Goal: Task Accomplishment & Management: Manage account settings

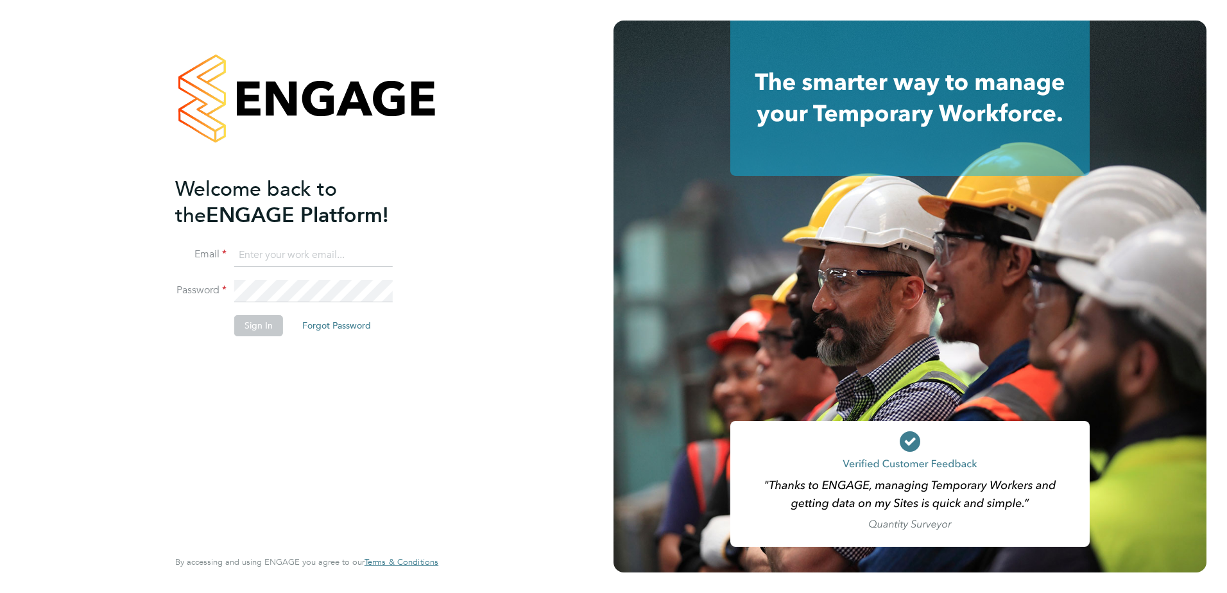
type input "[PERSON_NAME][EMAIL_ADDRESS][DOMAIN_NAME]"
click at [280, 332] on button "Sign In" at bounding box center [258, 325] width 49 height 21
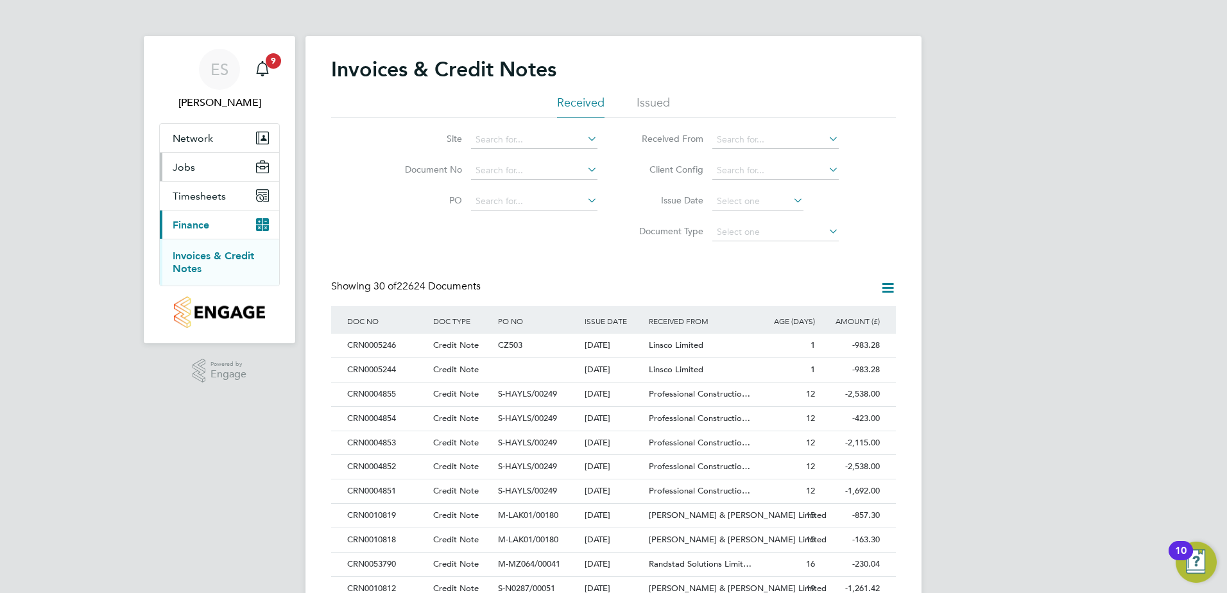
click at [189, 157] on button "Jobs" at bounding box center [219, 167] width 119 height 28
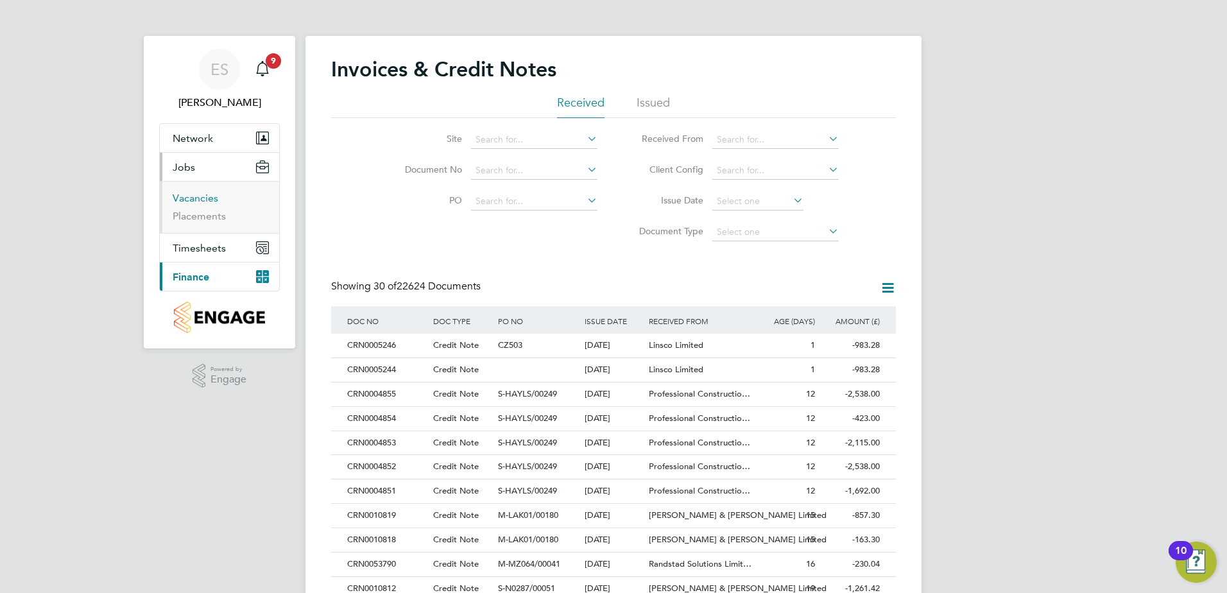
click at [191, 194] on link "Vacancies" at bounding box center [196, 198] width 46 height 12
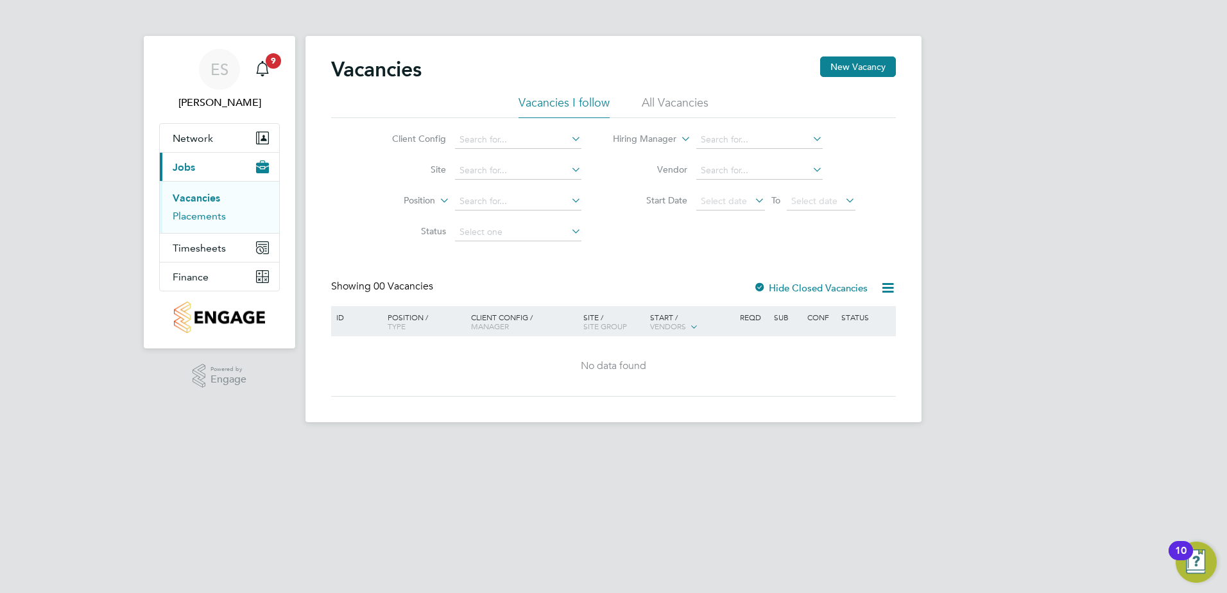
click at [183, 216] on link "Placements" at bounding box center [199, 216] width 53 height 12
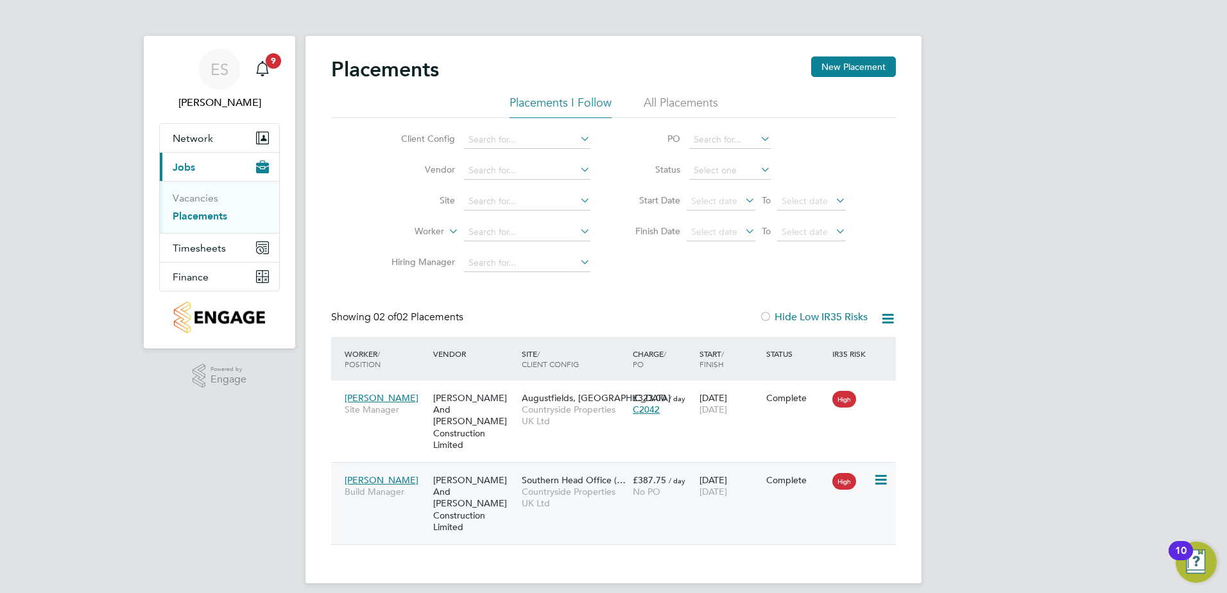
click at [375, 474] on span "Trevor Fraser" at bounding box center [381, 480] width 74 height 12
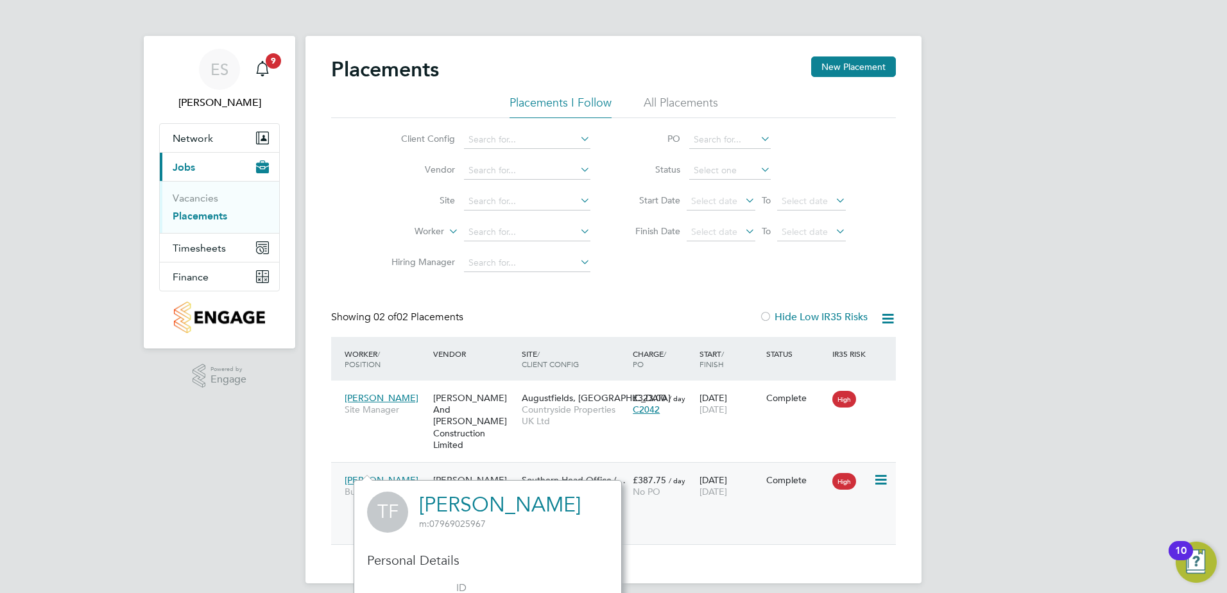
click at [883, 472] on icon at bounding box center [879, 479] width 13 height 15
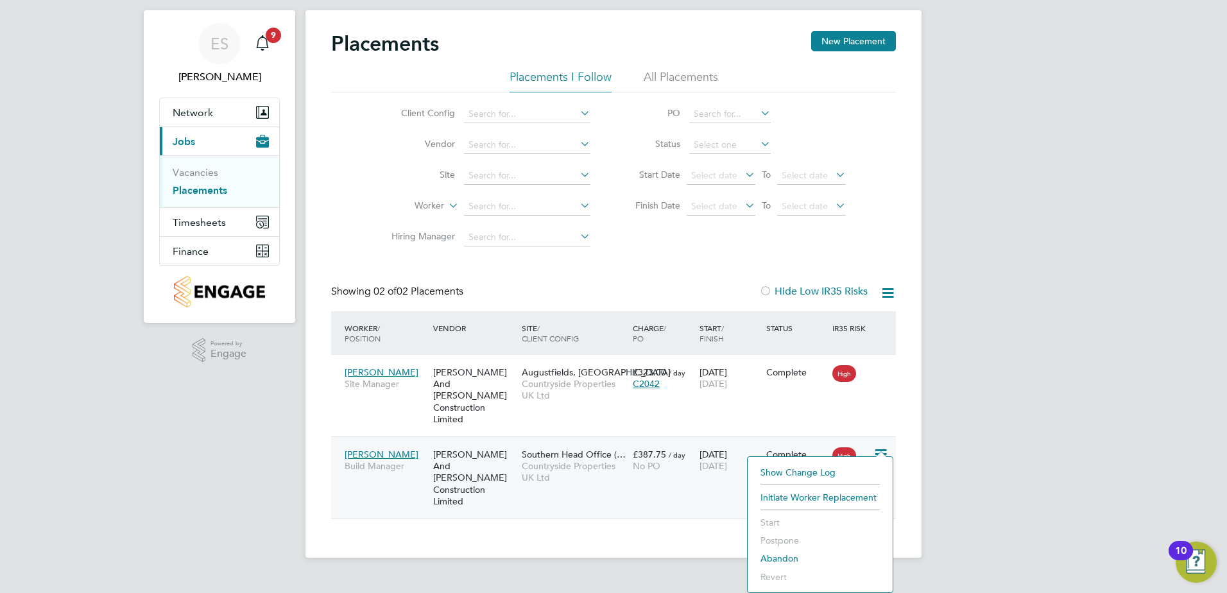
click at [1067, 496] on div "ES Erika Soennecken Notifications 9 Applications: Network Team Members Sites Wo…" at bounding box center [613, 276] width 1227 height 604
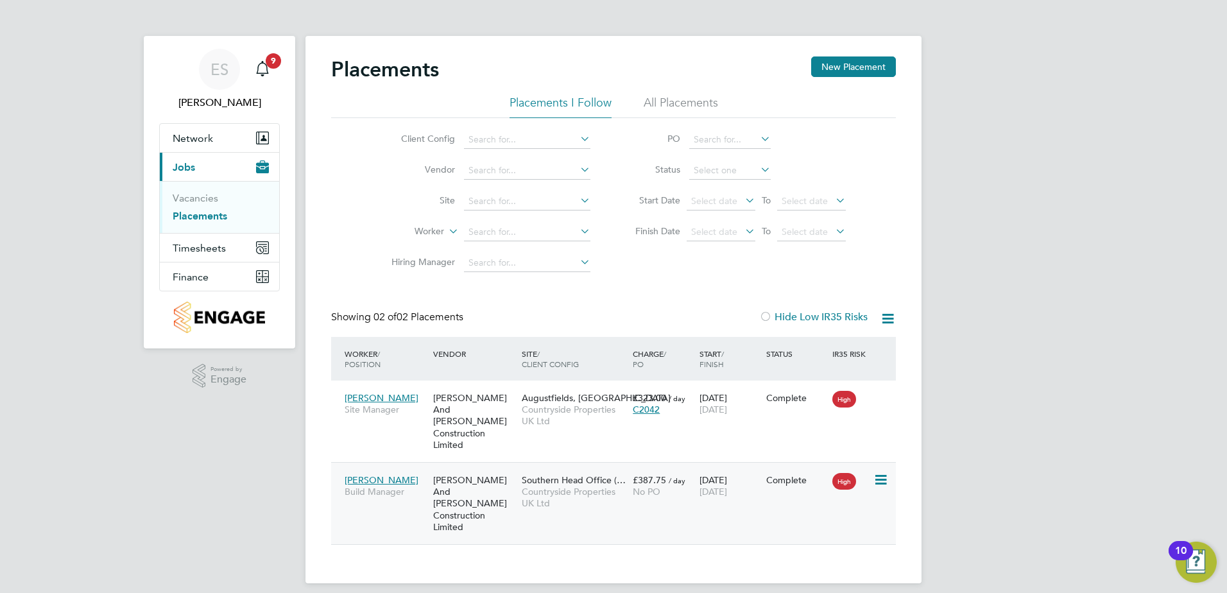
click at [361, 474] on span "Trevor Fraser" at bounding box center [381, 480] width 74 height 12
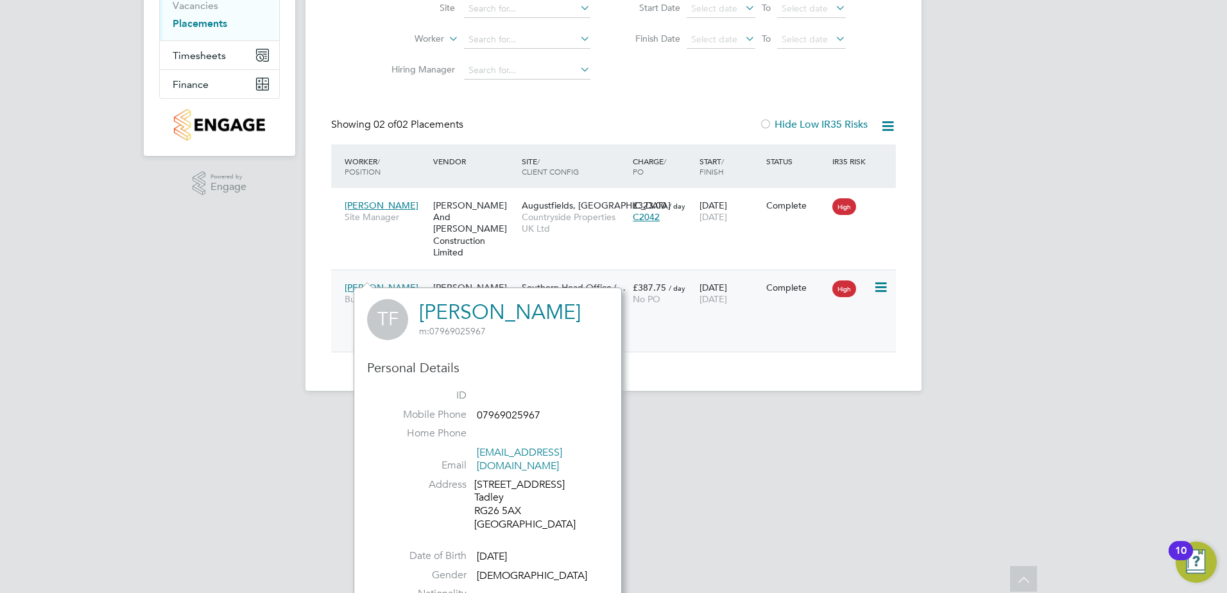
click at [742, 275] on div "28 May 2025 30 Sep 2025" at bounding box center [729, 293] width 67 height 36
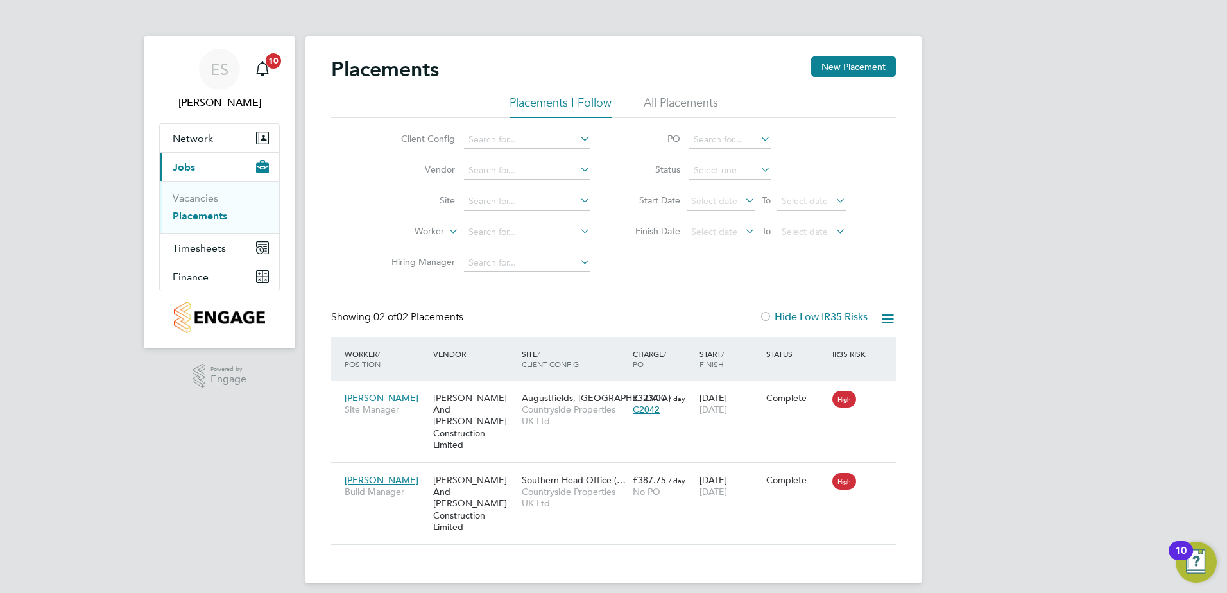
click at [679, 101] on li "All Placements" at bounding box center [680, 106] width 74 height 23
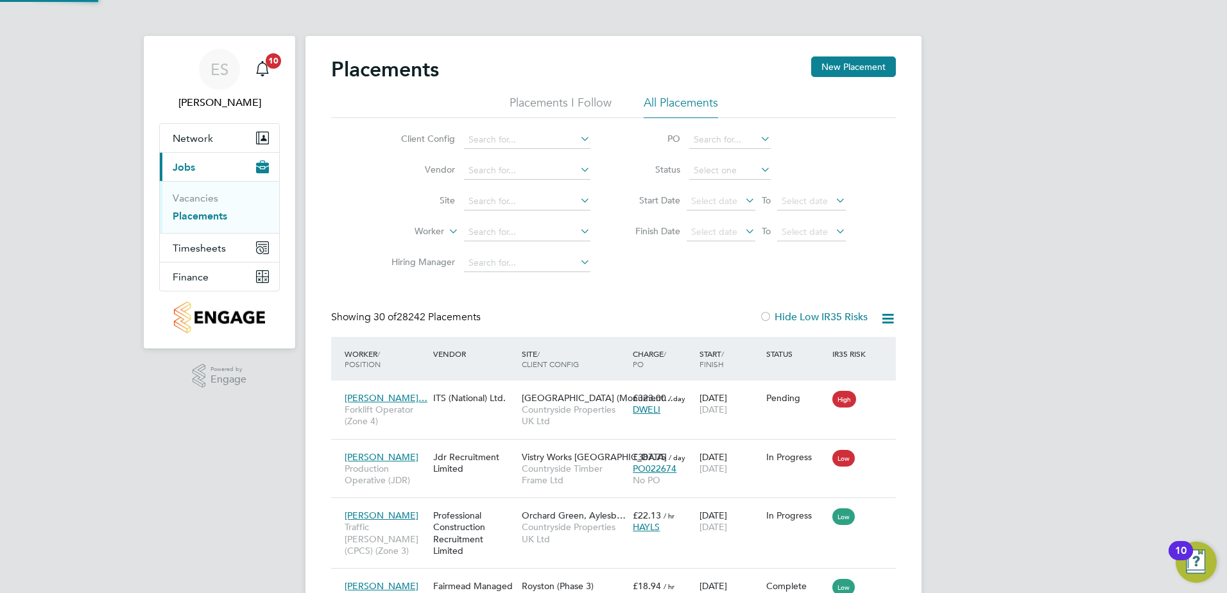
scroll to position [12, 60]
click at [575, 100] on li "Placements I Follow" at bounding box center [560, 106] width 102 height 23
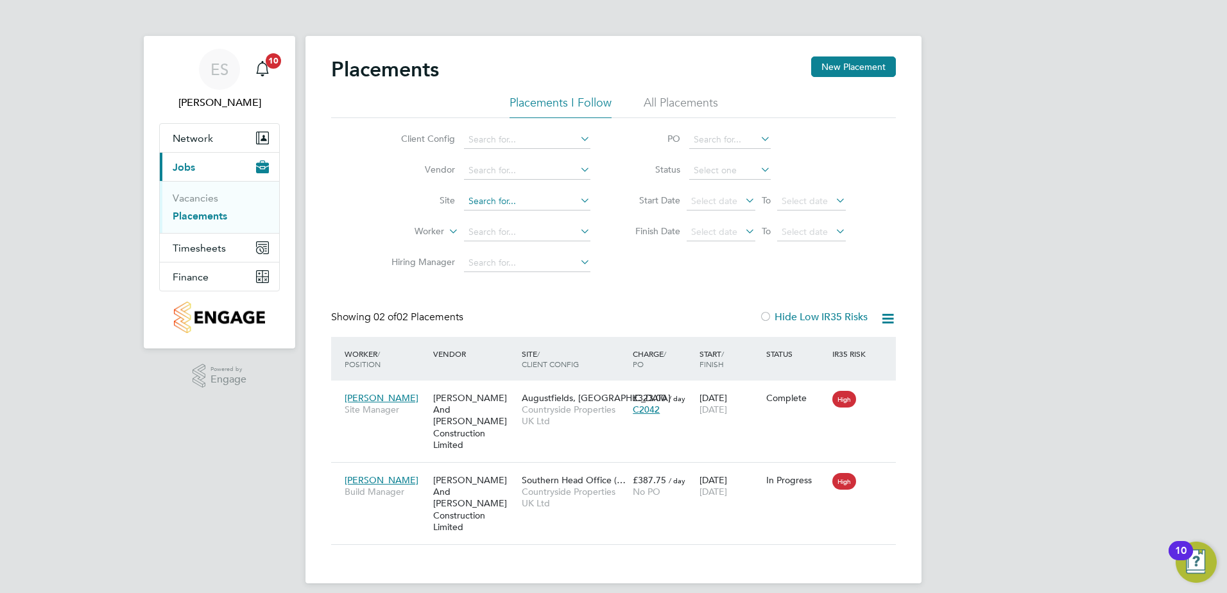
click at [565, 202] on input at bounding box center [527, 201] width 126 height 18
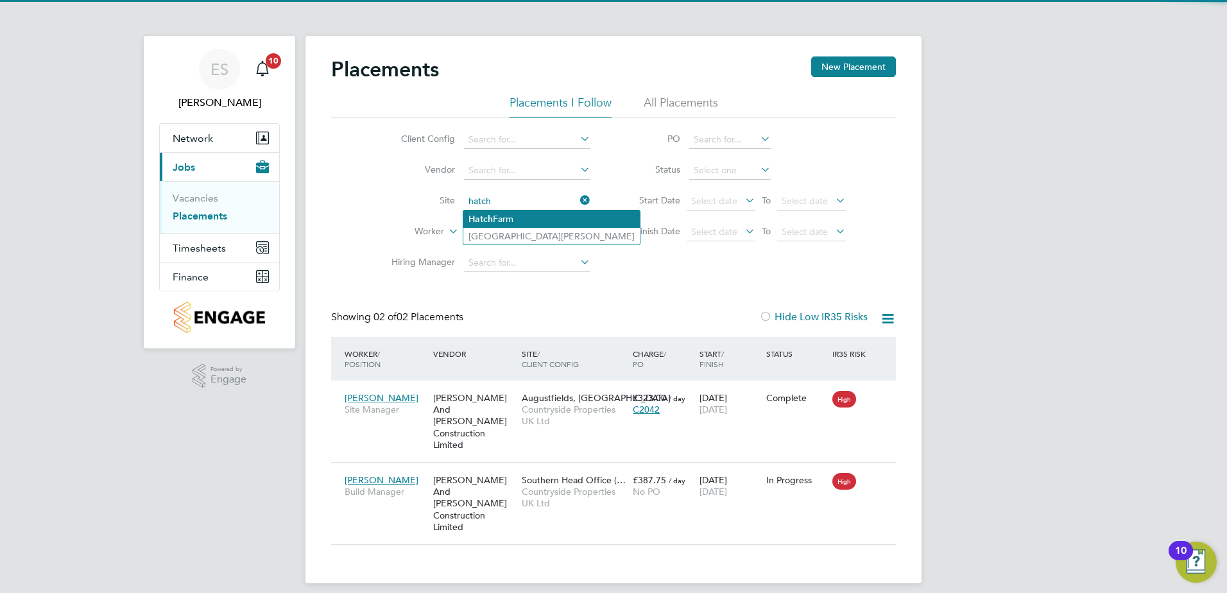
click at [547, 216] on li "Hatch Farm" at bounding box center [551, 218] width 176 height 17
type input "Hatch Farm"
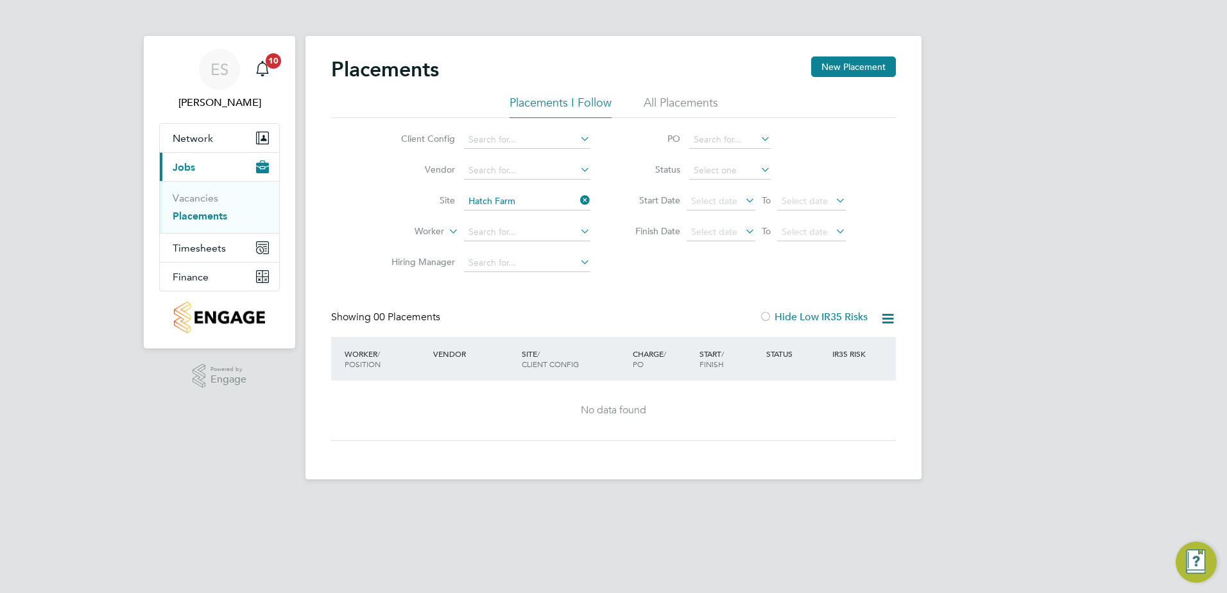
click at [1010, 272] on div "ES Erika Soennecken Notifications 10 Applications: Network Team Members Sites W…" at bounding box center [613, 250] width 1227 height 500
drag, startPoint x: 676, startPoint y: 101, endPoint x: 642, endPoint y: 114, distance: 35.7
click at [676, 101] on li "All Placements" at bounding box center [680, 106] width 74 height 23
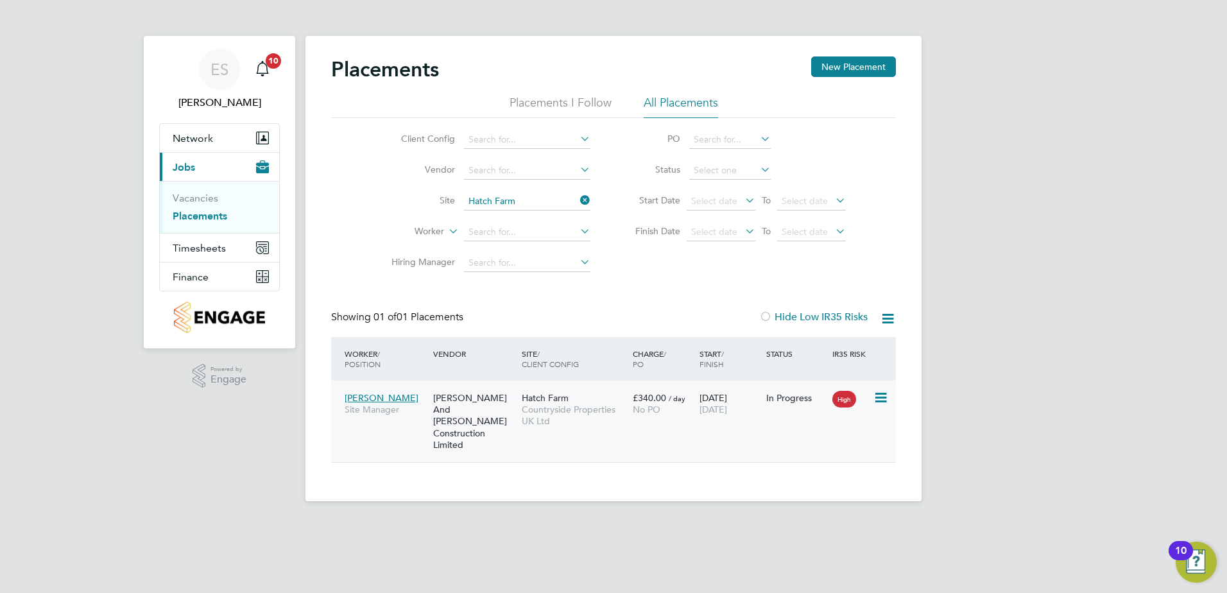
click at [886, 400] on icon at bounding box center [879, 397] width 13 height 15
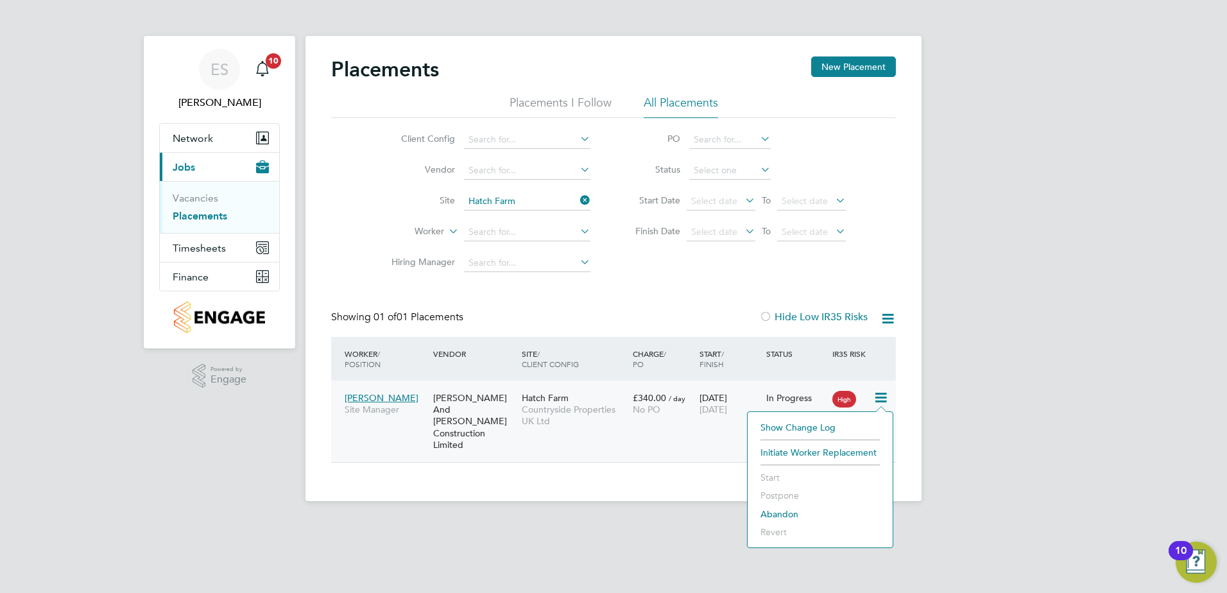
click at [377, 392] on span "[PERSON_NAME]" at bounding box center [381, 398] width 74 height 12
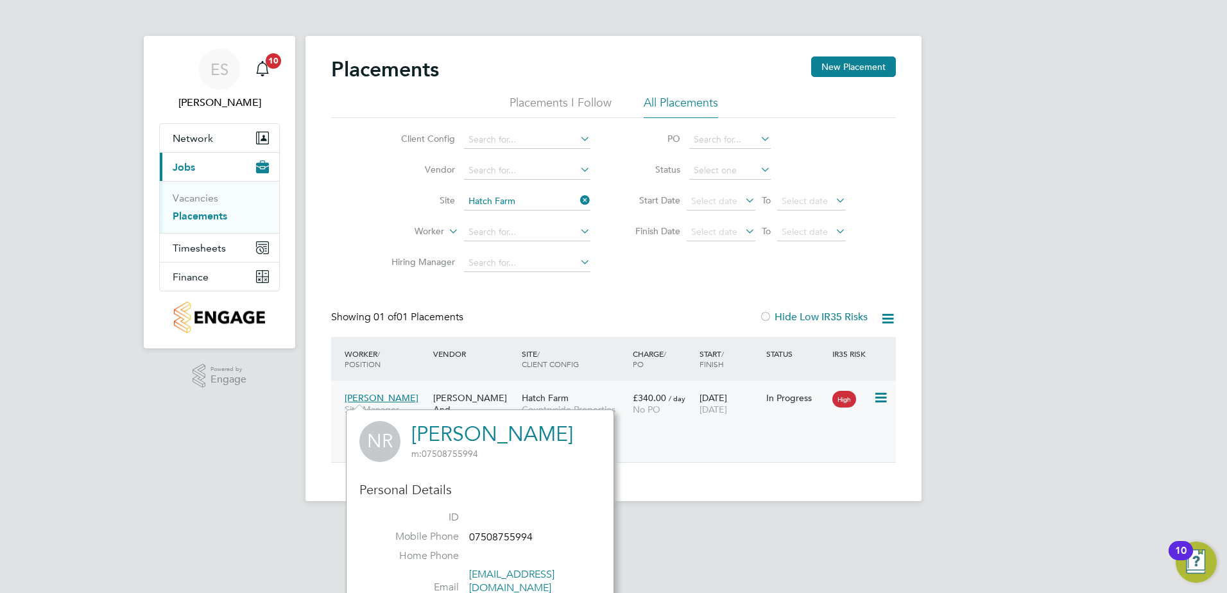
click at [376, 398] on span "[PERSON_NAME]" at bounding box center [381, 398] width 74 height 12
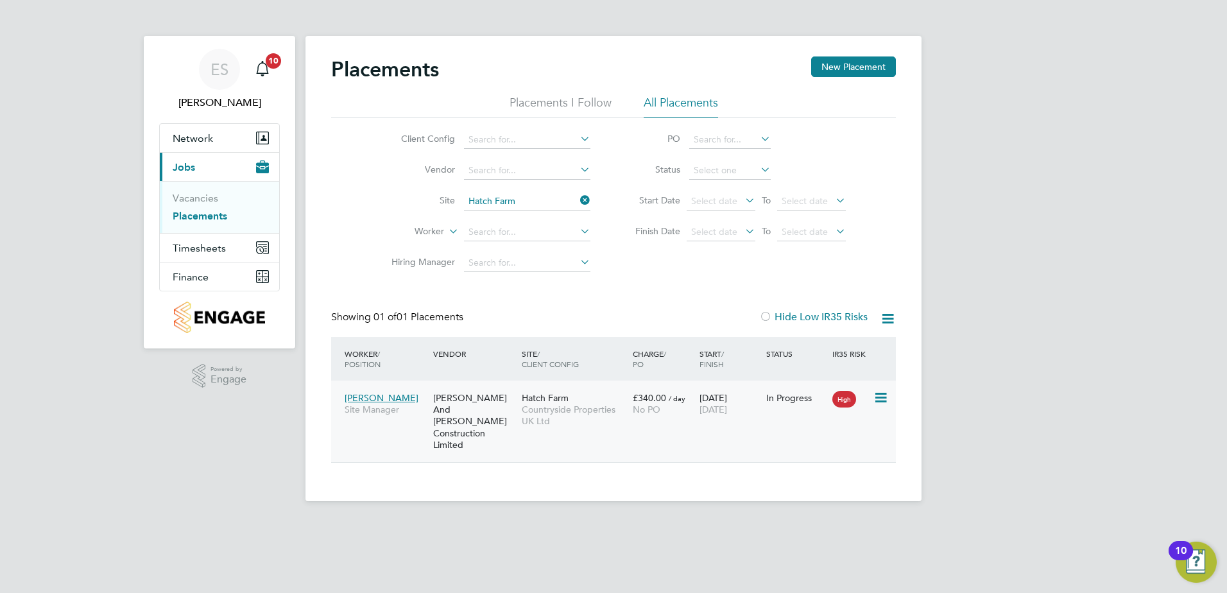
click at [582, 414] on span "Countryside Properties UK Ltd" at bounding box center [574, 415] width 105 height 23
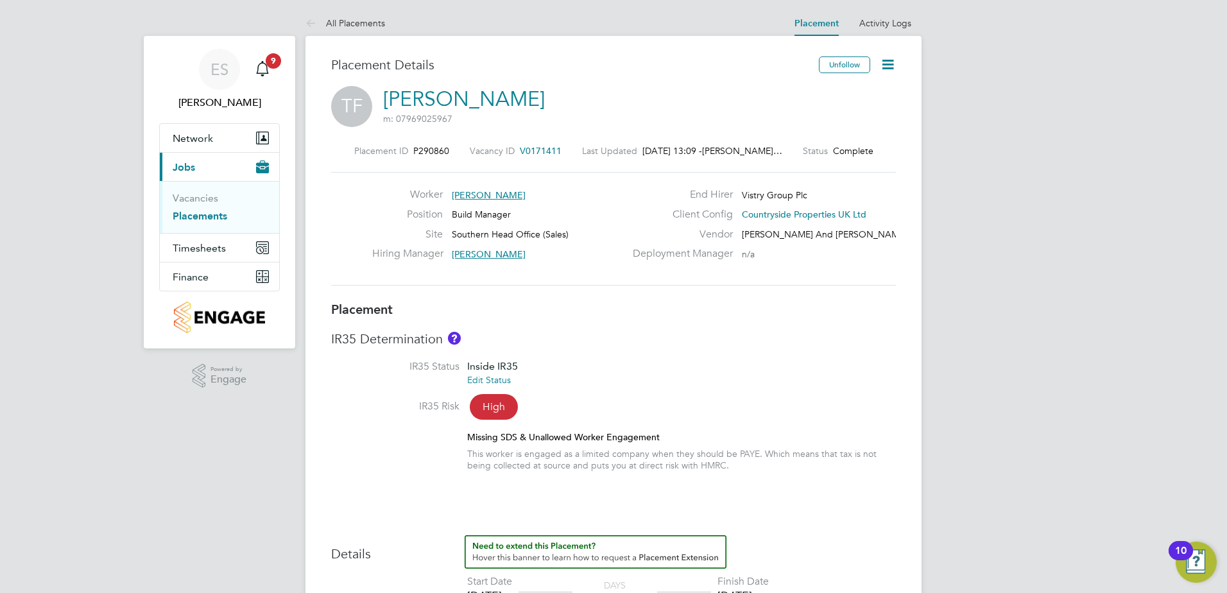
click at [885, 66] on icon at bounding box center [888, 64] width 16 height 16
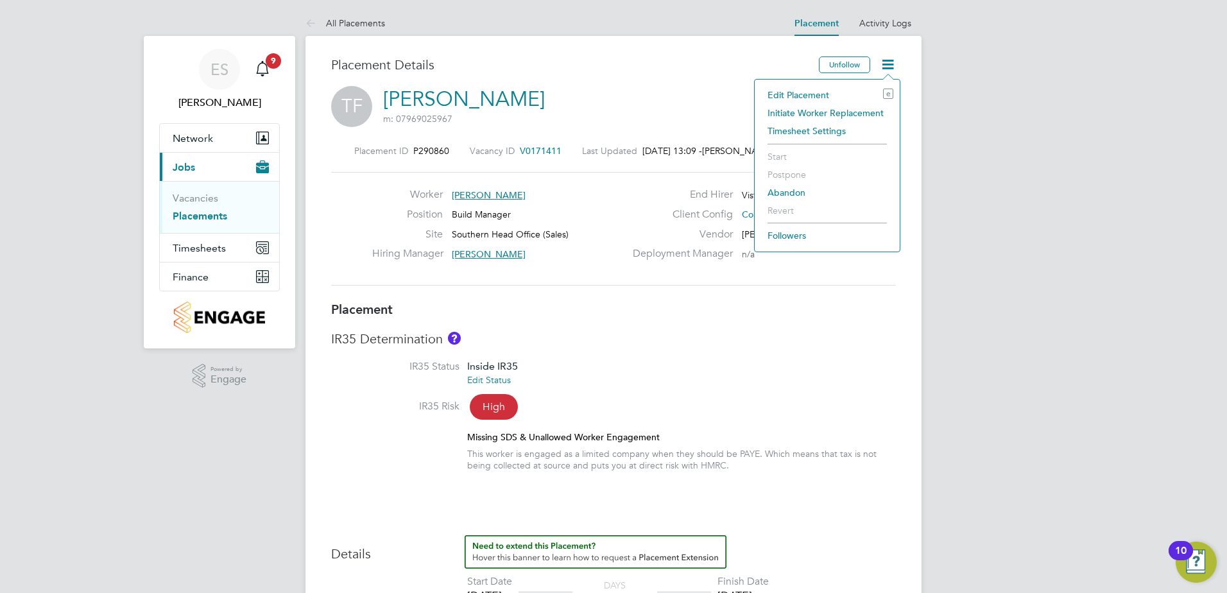
click at [795, 96] on li "Edit Placement e" at bounding box center [827, 95] width 132 height 18
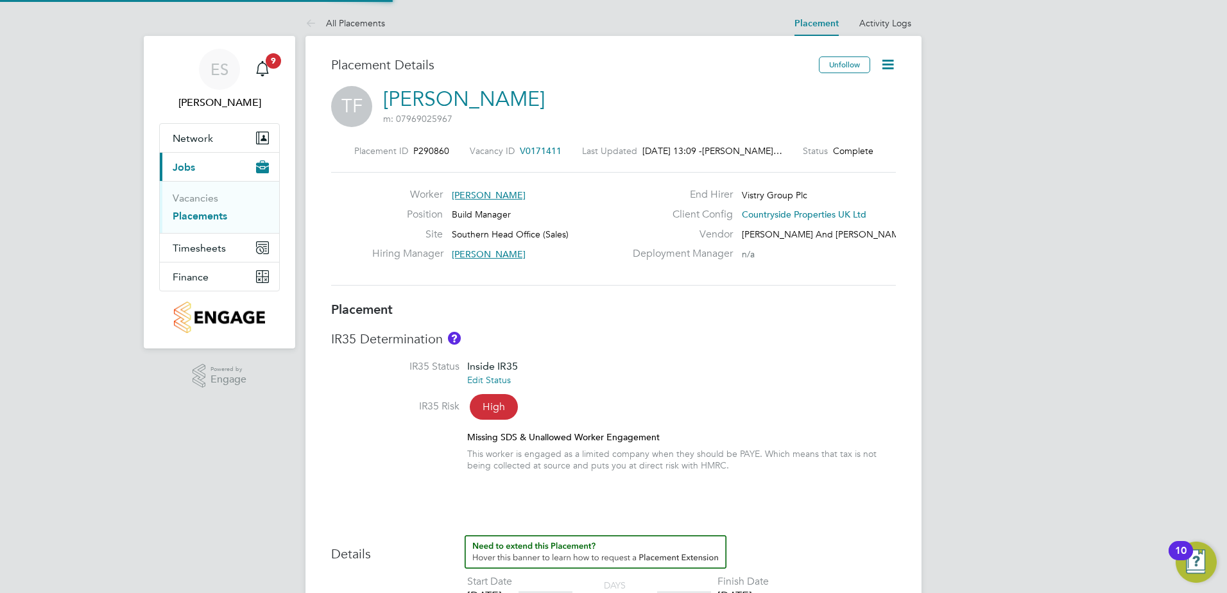
type input "Erika Soennecken"
type input "28 May 2025"
type input "30 Sep 2025"
type input "08:00"
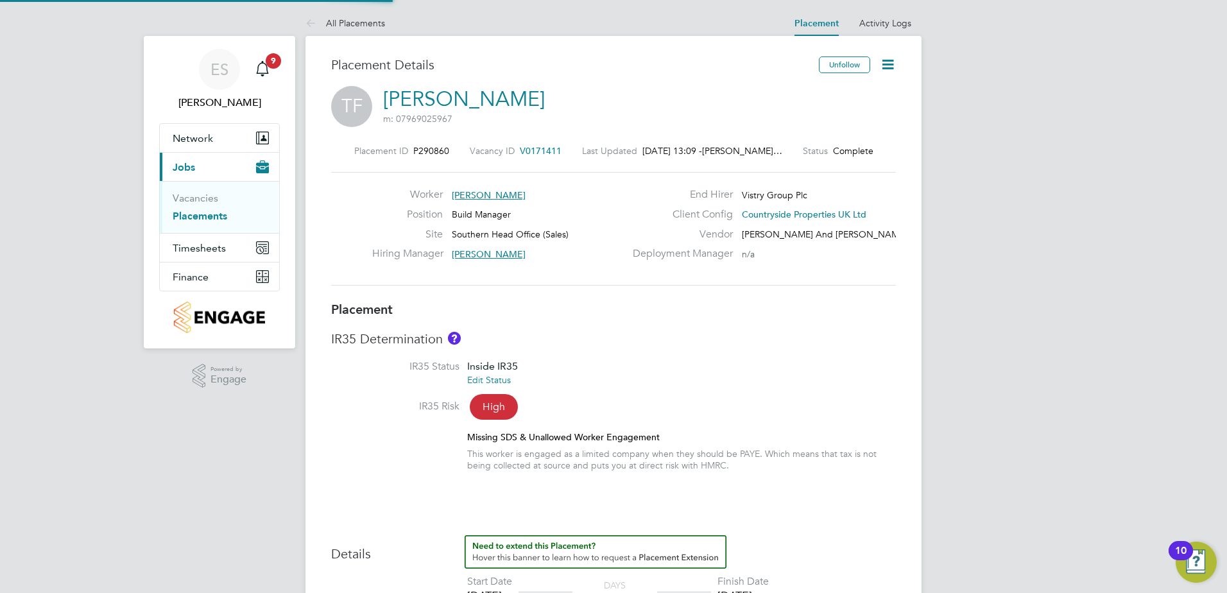
type input "17:00"
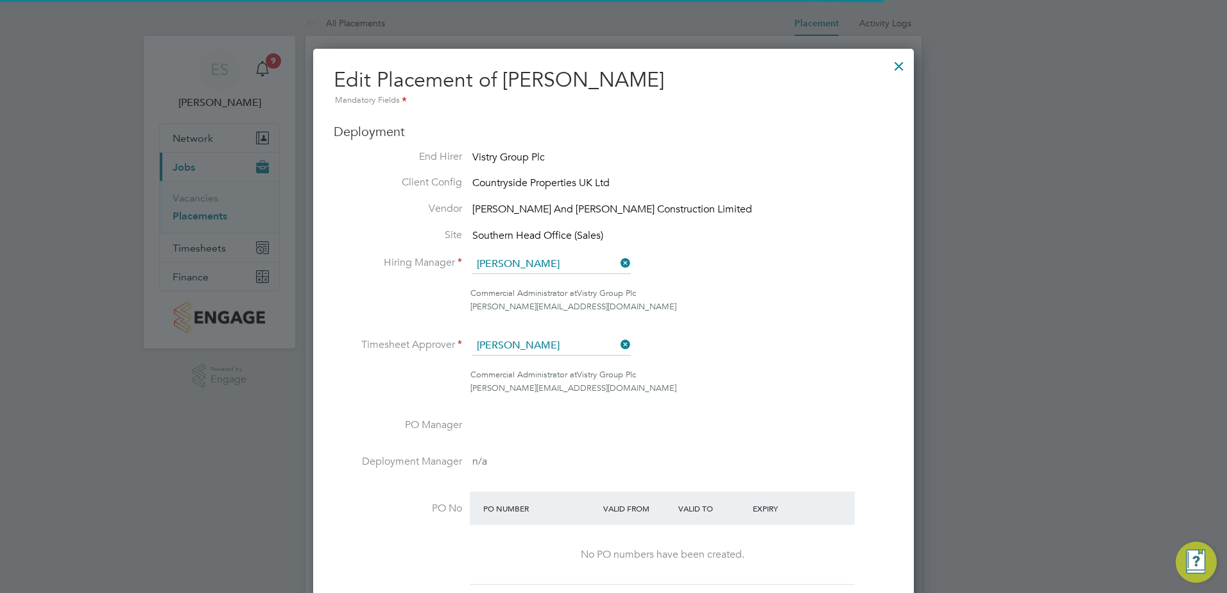
scroll to position [6, 6]
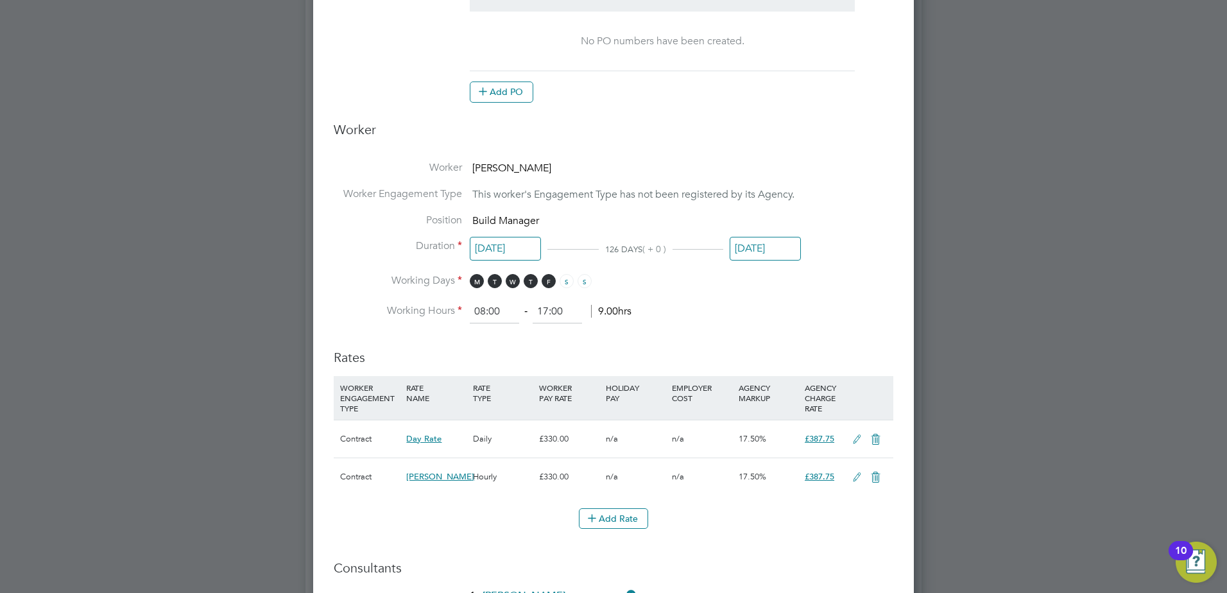
click at [748, 242] on input "30 Sep 2025" at bounding box center [764, 249] width 71 height 24
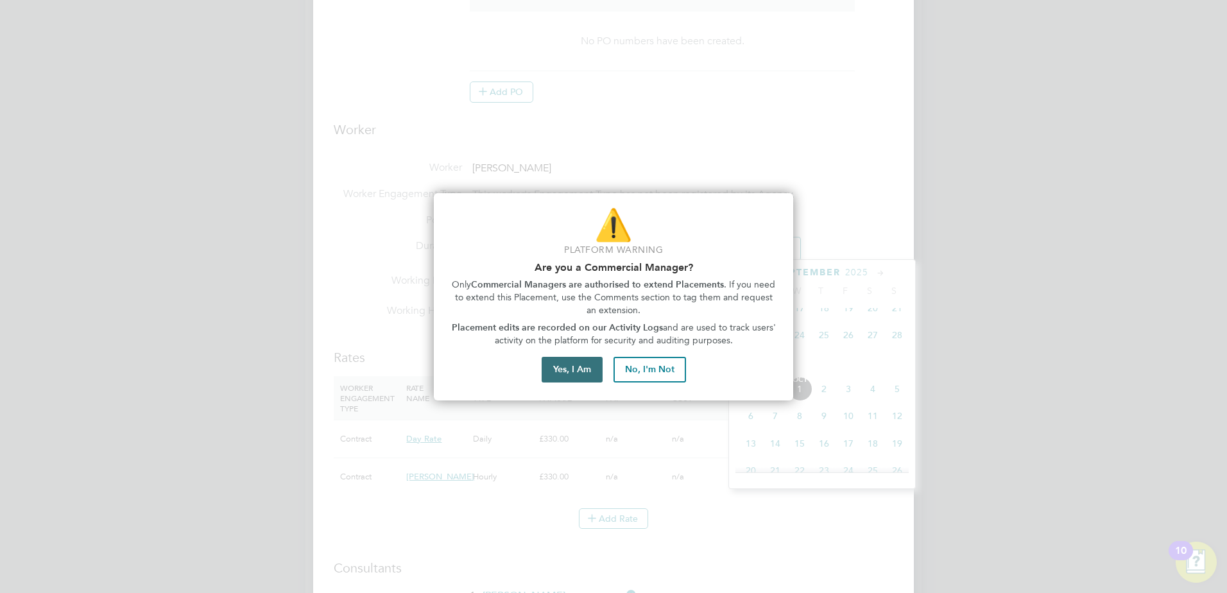
click at [602, 371] on button "Yes, I Am" at bounding box center [571, 370] width 61 height 26
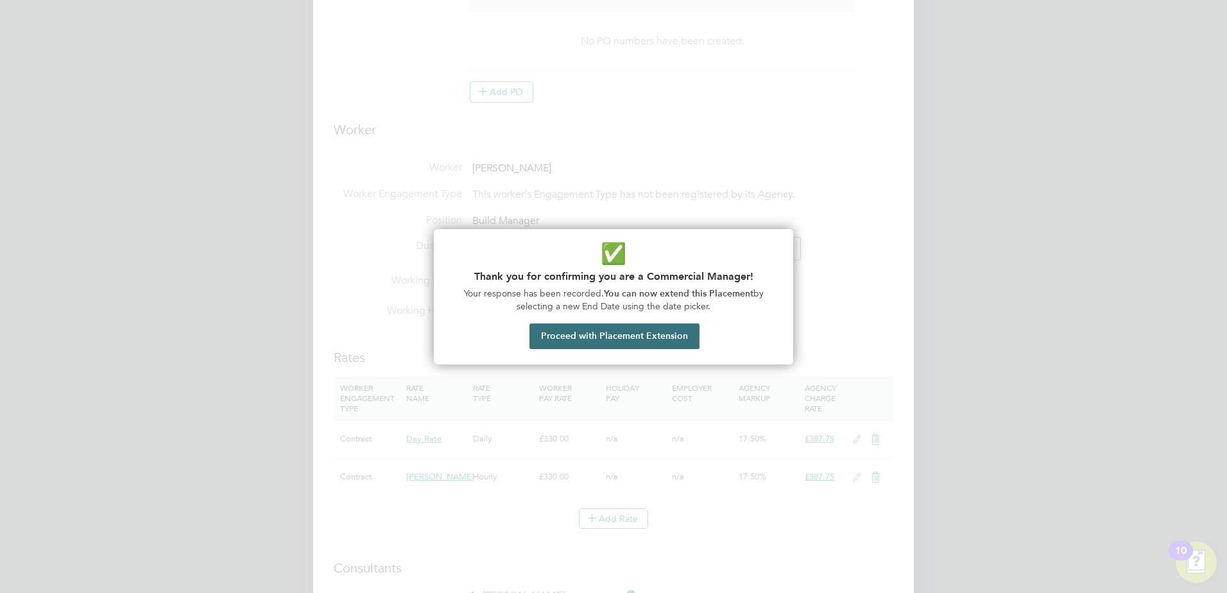
click at [631, 334] on button "Proceed with Placement Extension" at bounding box center [614, 336] width 170 height 26
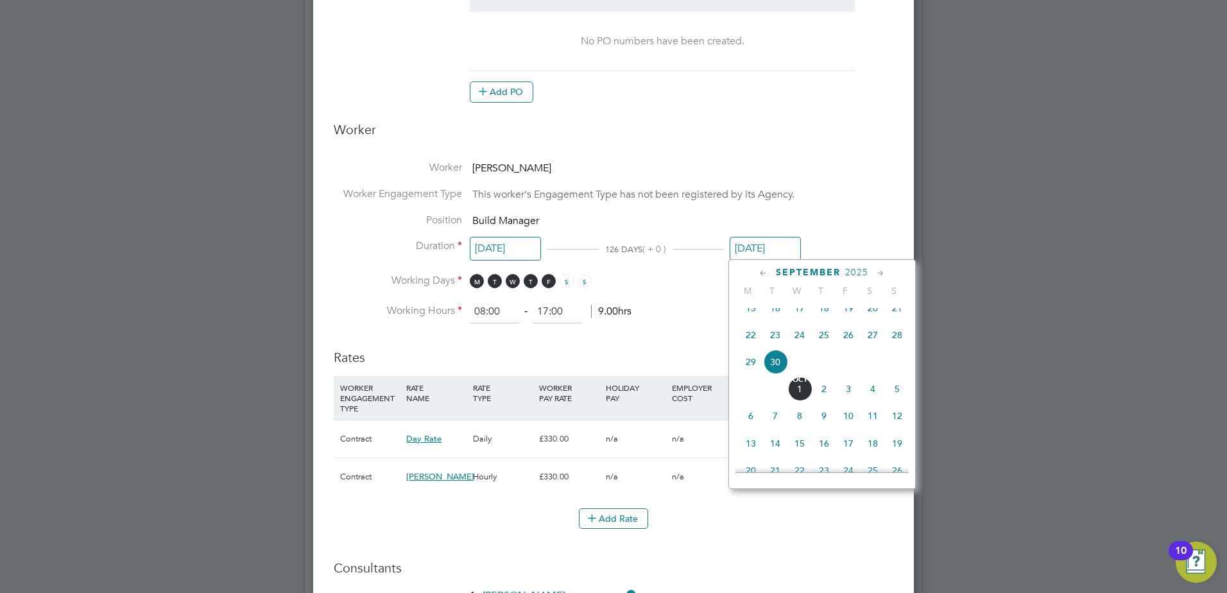
click at [878, 271] on icon at bounding box center [880, 273] width 12 height 14
click at [849, 373] on span "17" at bounding box center [848, 361] width 24 height 24
type input "17 Oct 2025"
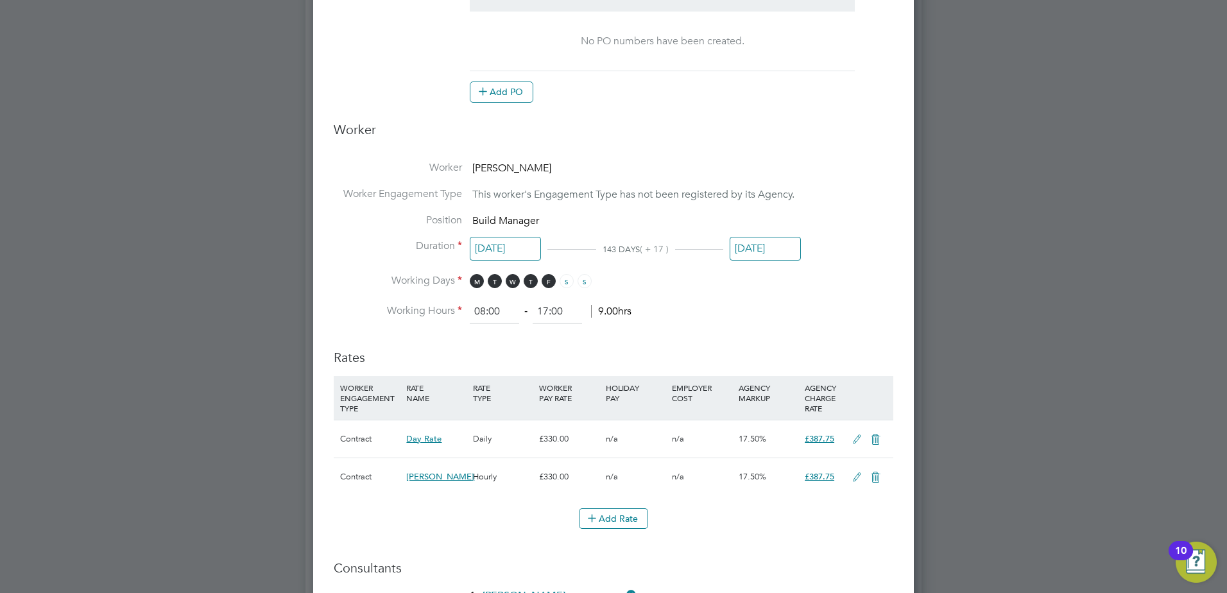
click at [837, 278] on li "Working Days M T W T F S S" at bounding box center [613, 287] width 559 height 26
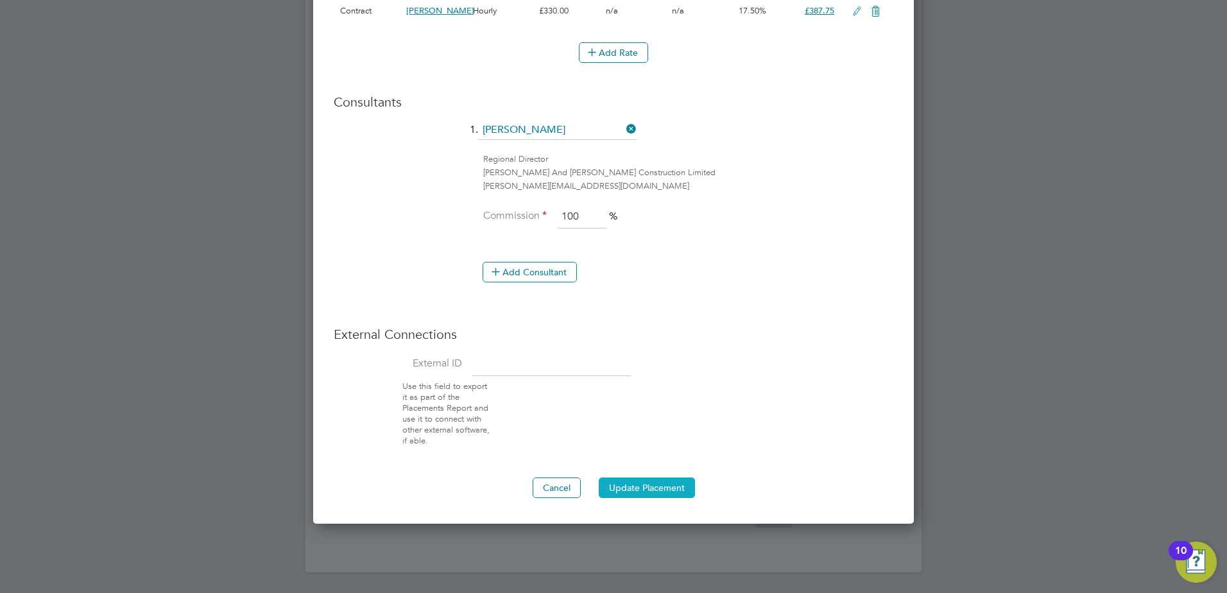
click at [626, 484] on button "Update Placement" at bounding box center [647, 487] width 96 height 21
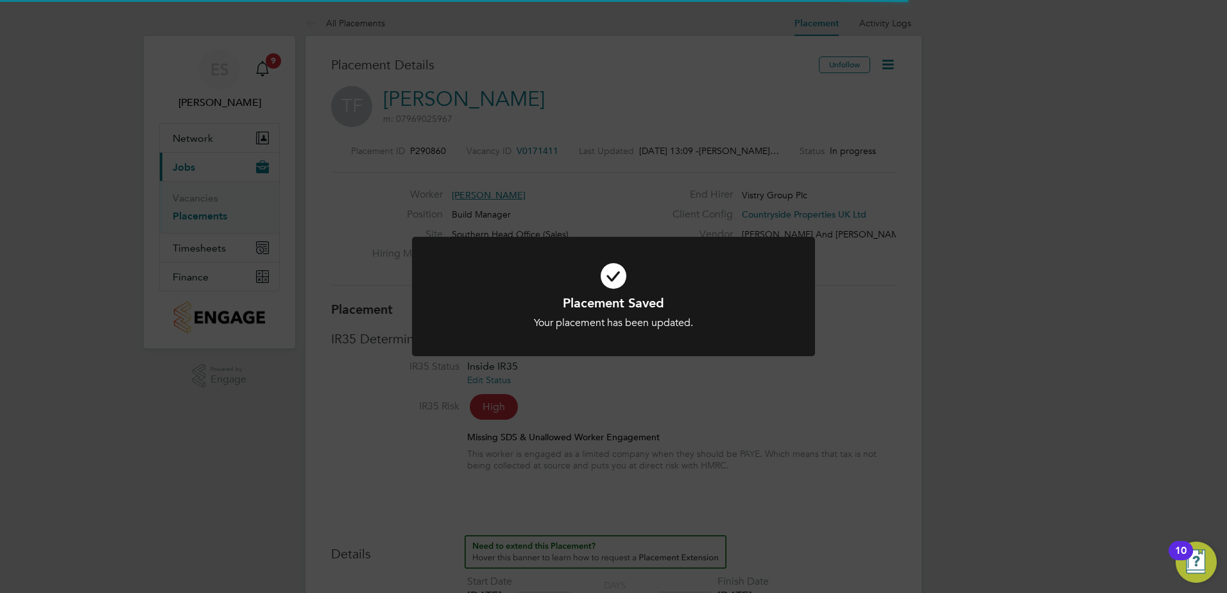
click at [965, 408] on div "Placement Saved Your placement has been updated. Cancel Okay" at bounding box center [613, 296] width 1227 height 593
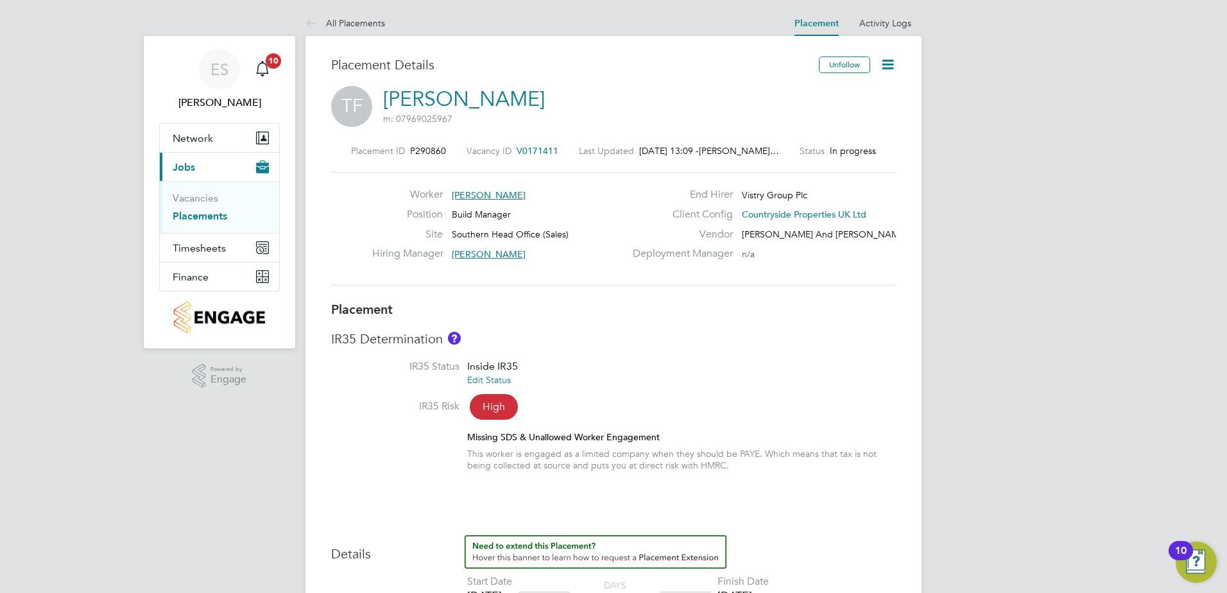
click at [887, 60] on icon at bounding box center [888, 64] width 16 height 16
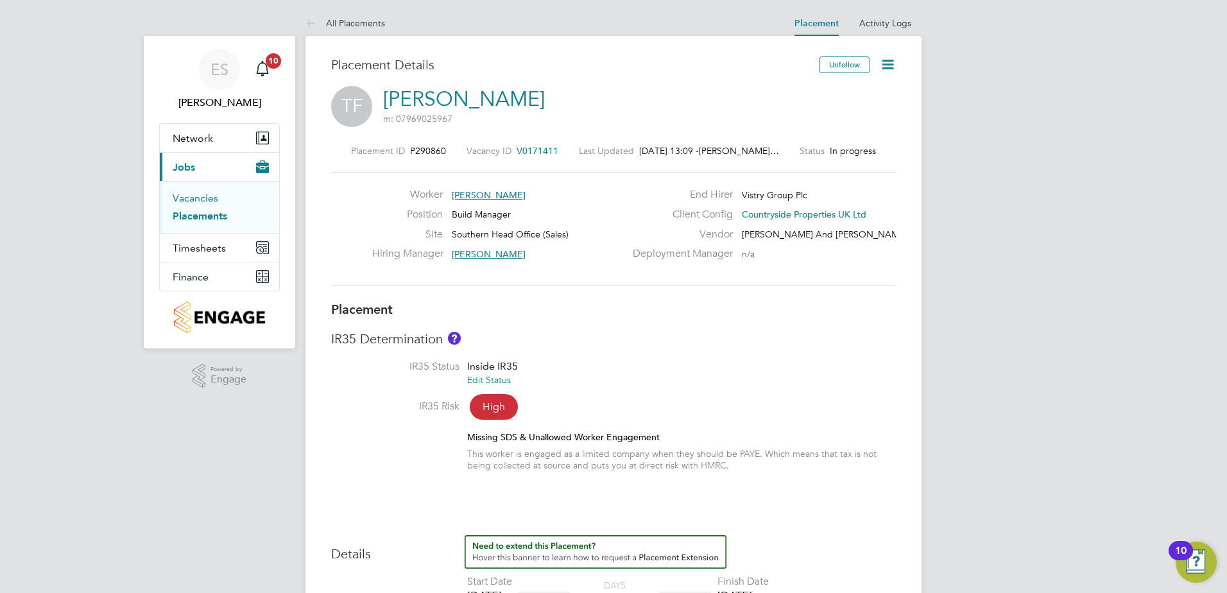
click at [207, 200] on link "Vacancies" at bounding box center [196, 198] width 46 height 12
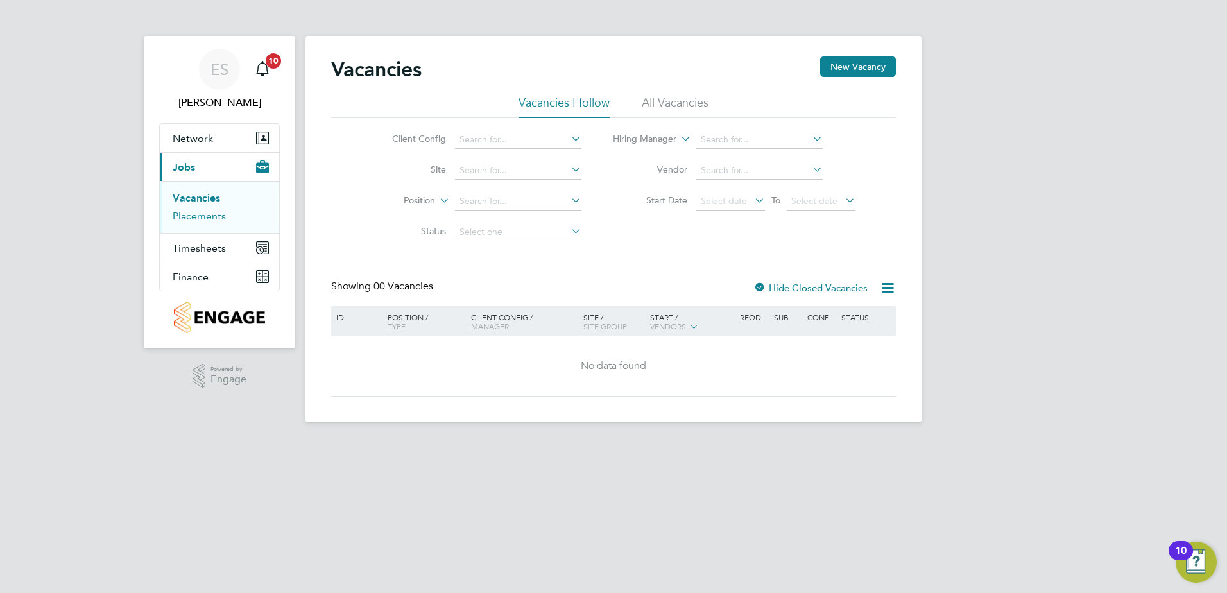
click at [185, 218] on link "Placements" at bounding box center [199, 216] width 53 height 12
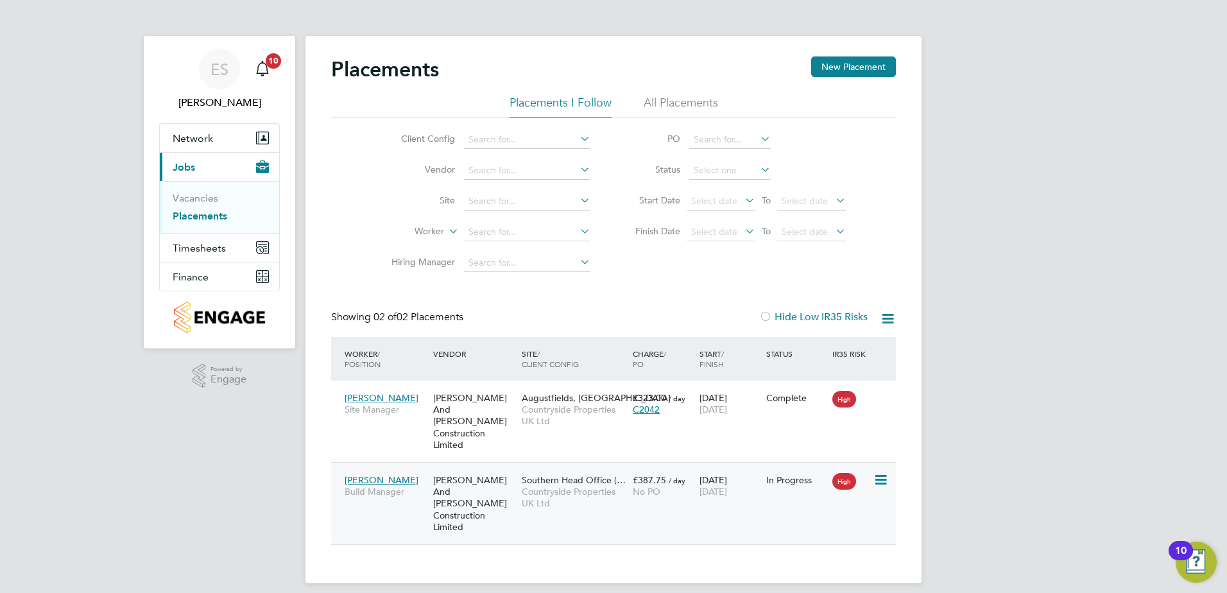
click at [882, 472] on icon at bounding box center [879, 479] width 13 height 15
click at [992, 460] on div "ES Erika Soennecken Notifications 10 Applications: Network Team Members Sites W…" at bounding box center [613, 302] width 1227 height 604
click at [407, 469] on div "Trevor Fraser Build Manager" at bounding box center [385, 486] width 89 height 36
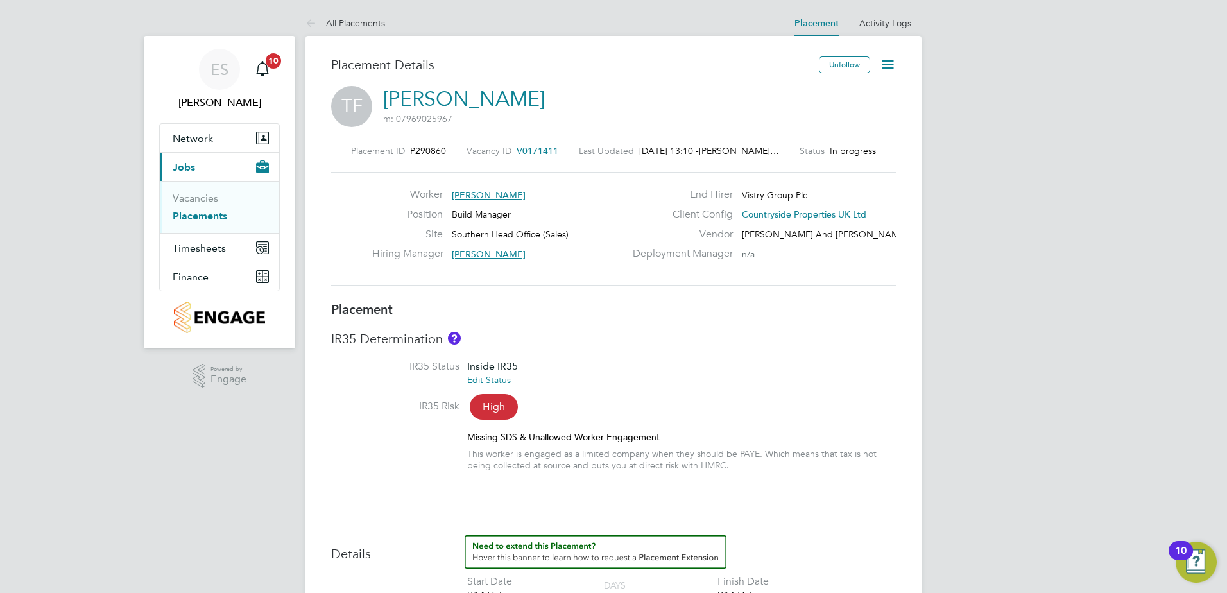
click at [885, 70] on icon at bounding box center [888, 64] width 16 height 16
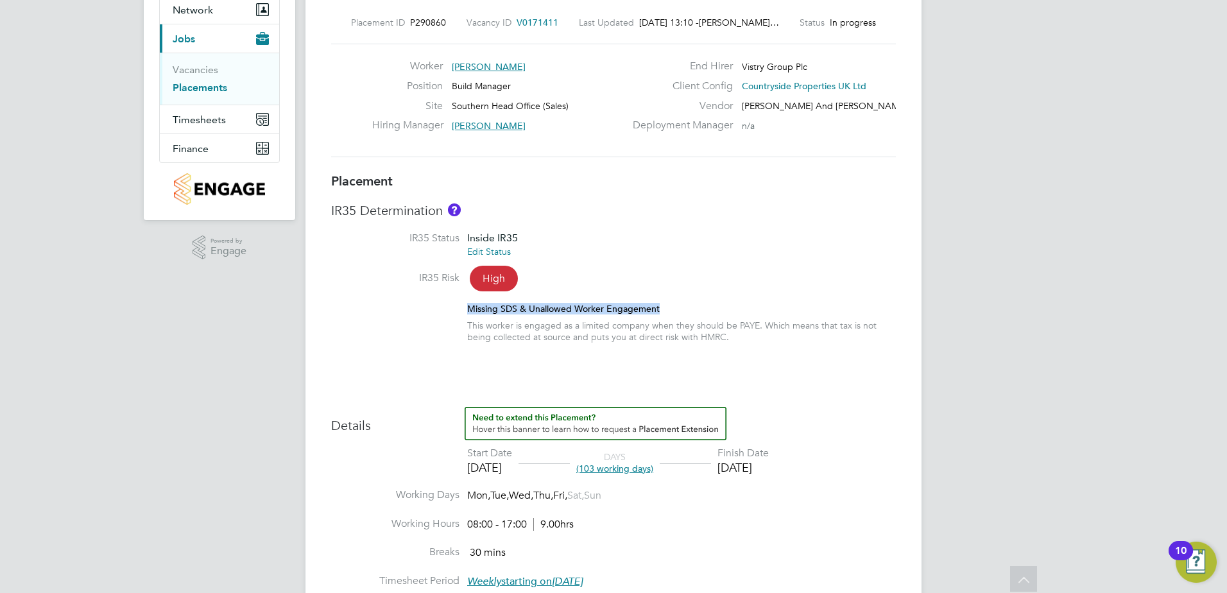
drag, startPoint x: 496, startPoint y: 314, endPoint x: 705, endPoint y: 310, distance: 209.2
click at [705, 310] on div "Missing SDS & Unallowed Worker Engagement This worker is engaged as a limited c…" at bounding box center [613, 323] width 565 height 40
drag, startPoint x: 705, startPoint y: 310, endPoint x: 905, endPoint y: 425, distance: 230.8
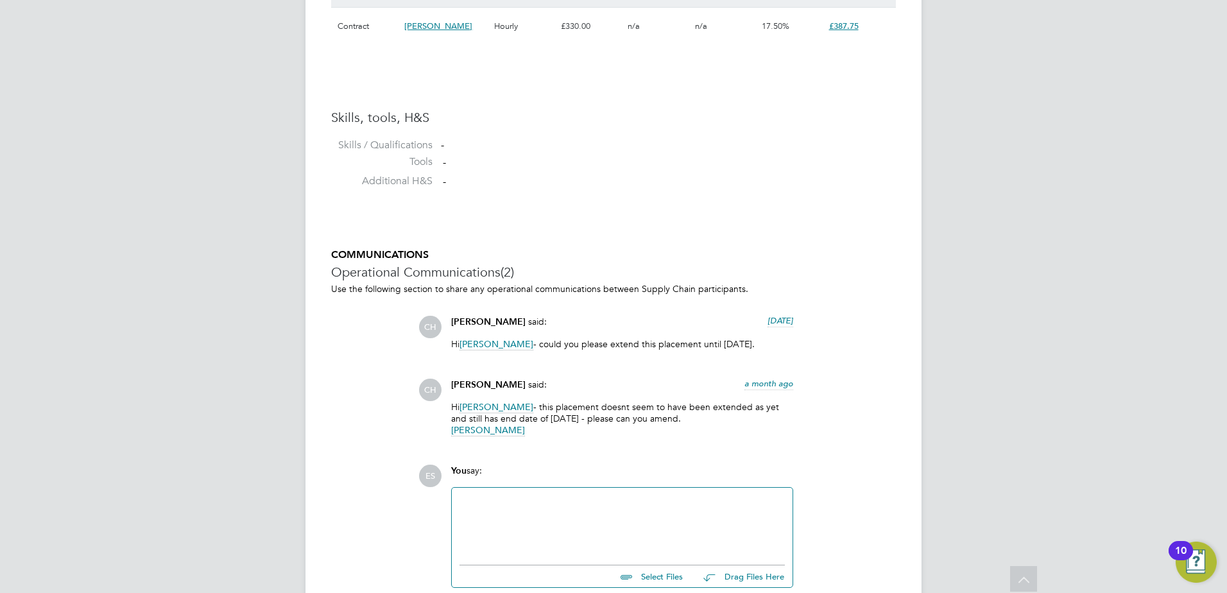
drag, startPoint x: 609, startPoint y: 409, endPoint x: 702, endPoint y: 429, distance: 94.5
click at [702, 429] on p "Hi Erika Soennecken - this placement doesnt seem to have been extended as yet a…" at bounding box center [622, 418] width 342 height 35
click at [668, 494] on div at bounding box center [622, 523] width 341 height 71
click at [666, 506] on div at bounding box center [621, 522] width 325 height 55
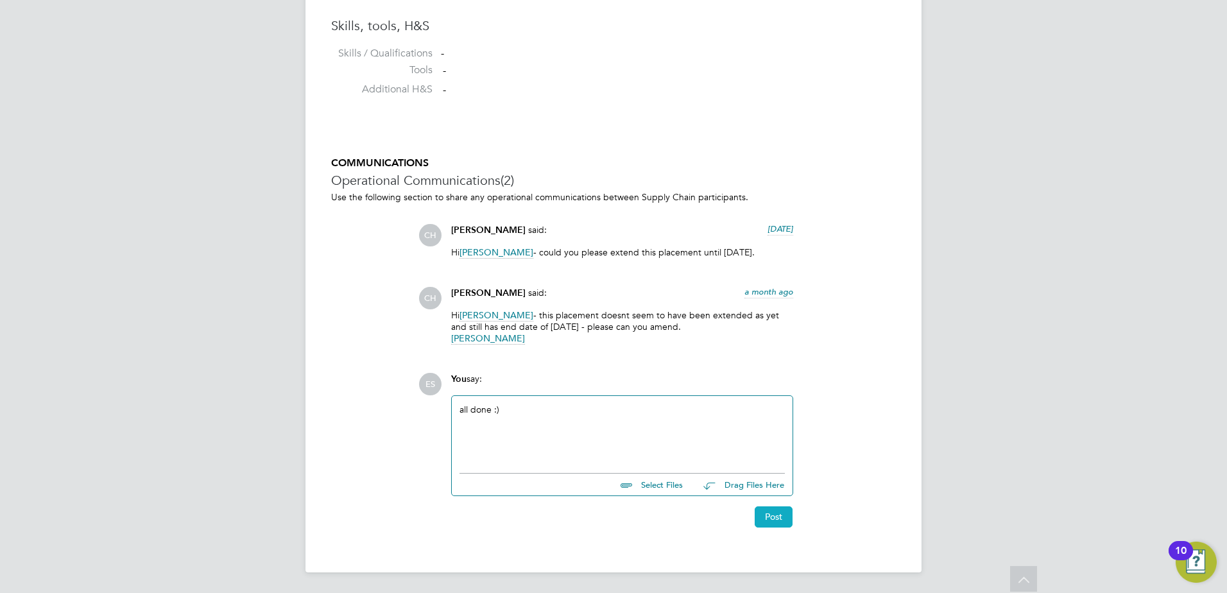
click at [767, 518] on button "Post" at bounding box center [773, 516] width 38 height 21
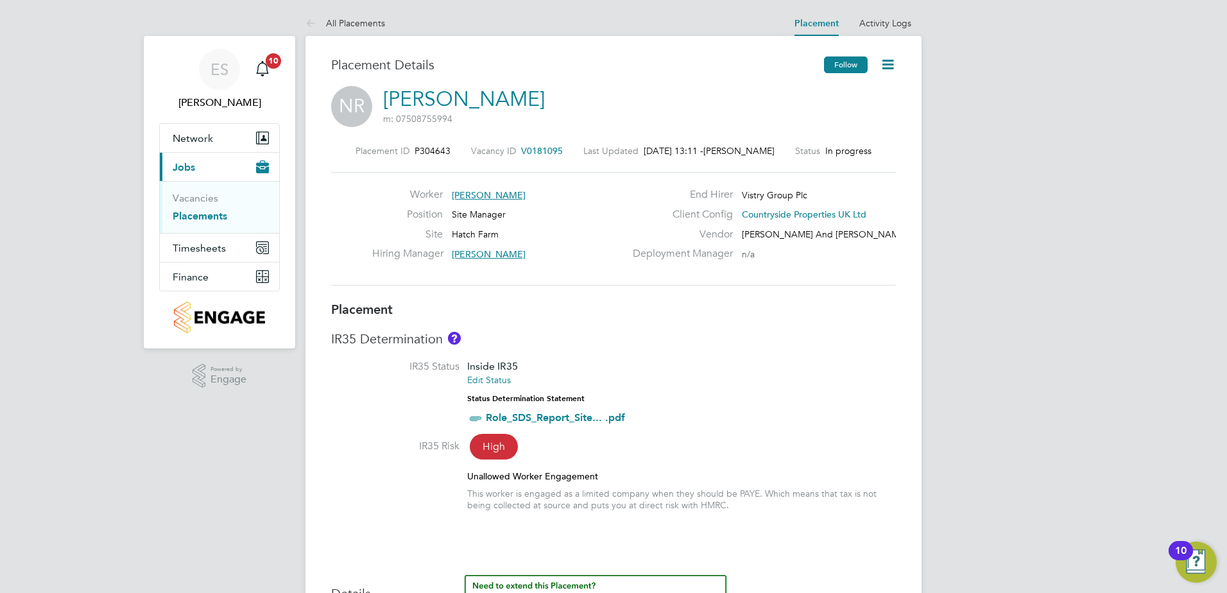
click at [853, 69] on button "Follow" at bounding box center [846, 64] width 44 height 17
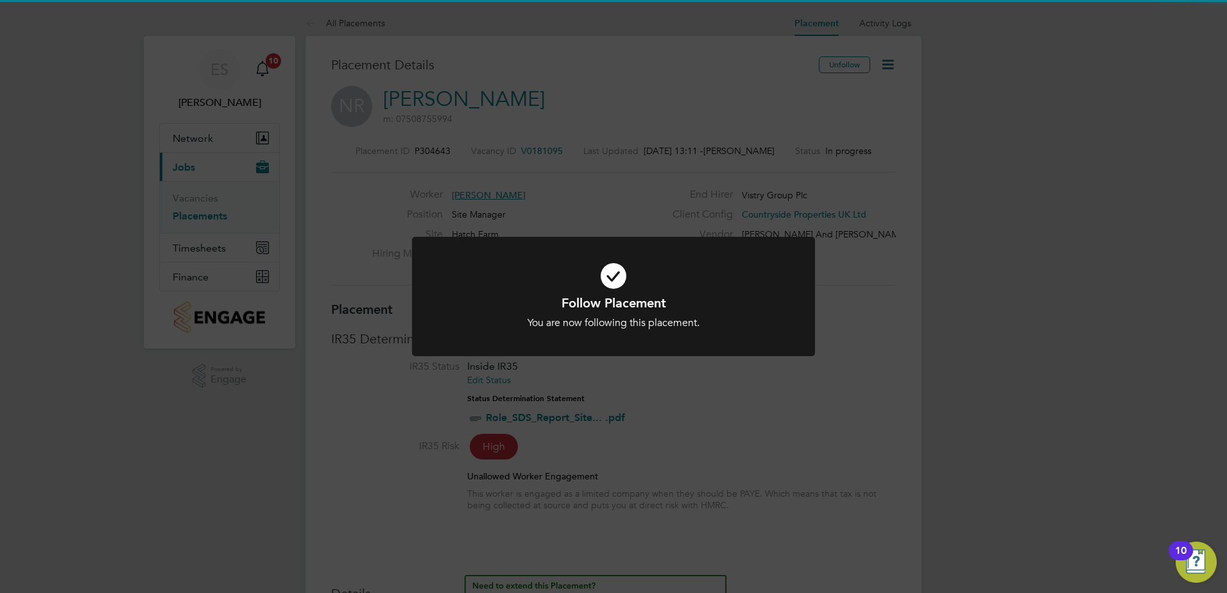
click at [888, 413] on div "Follow Placement You are now following this placement. Cancel Okay" at bounding box center [613, 296] width 1227 height 593
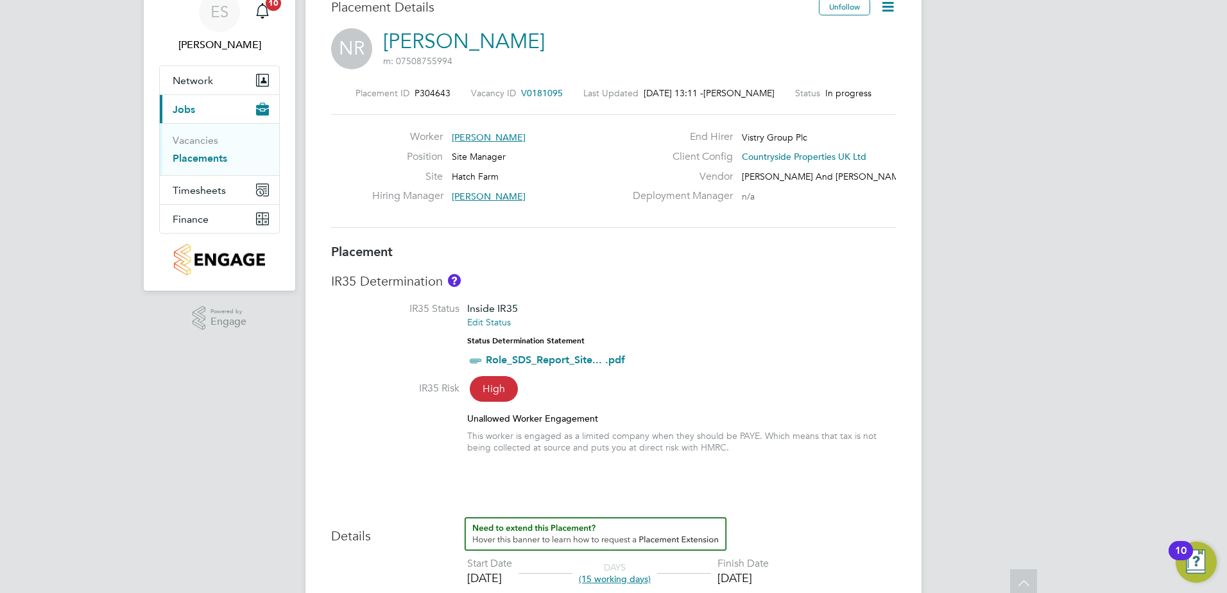
scroll to position [16, 0]
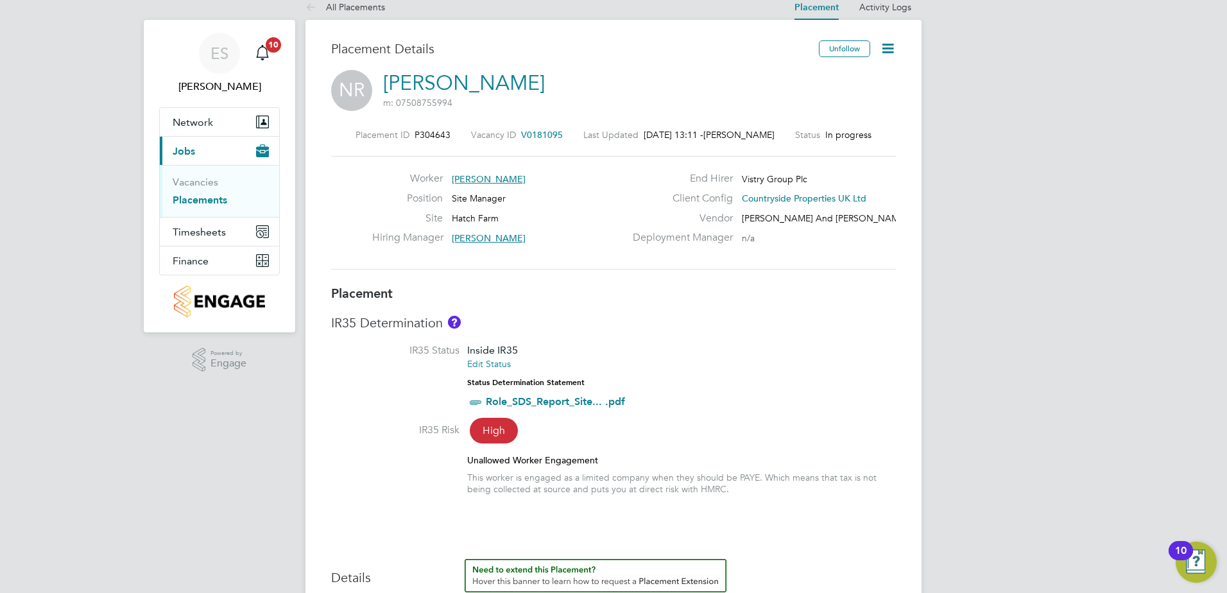
click at [888, 44] on icon at bounding box center [888, 48] width 16 height 16
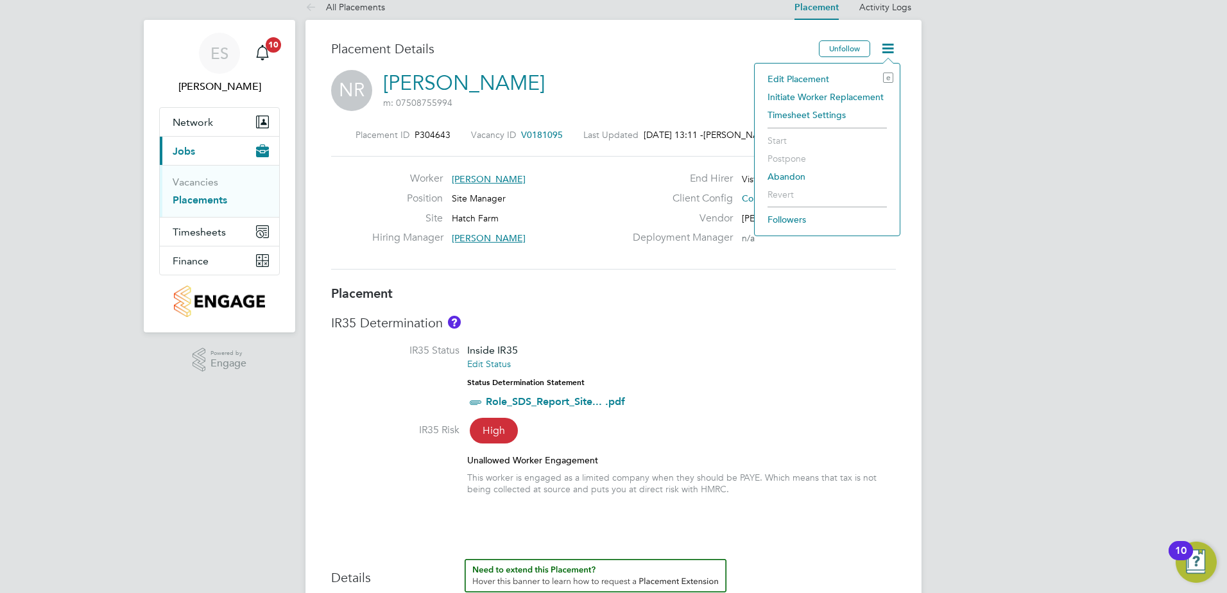
click at [799, 74] on li "Edit Placement e" at bounding box center [827, 79] width 132 height 18
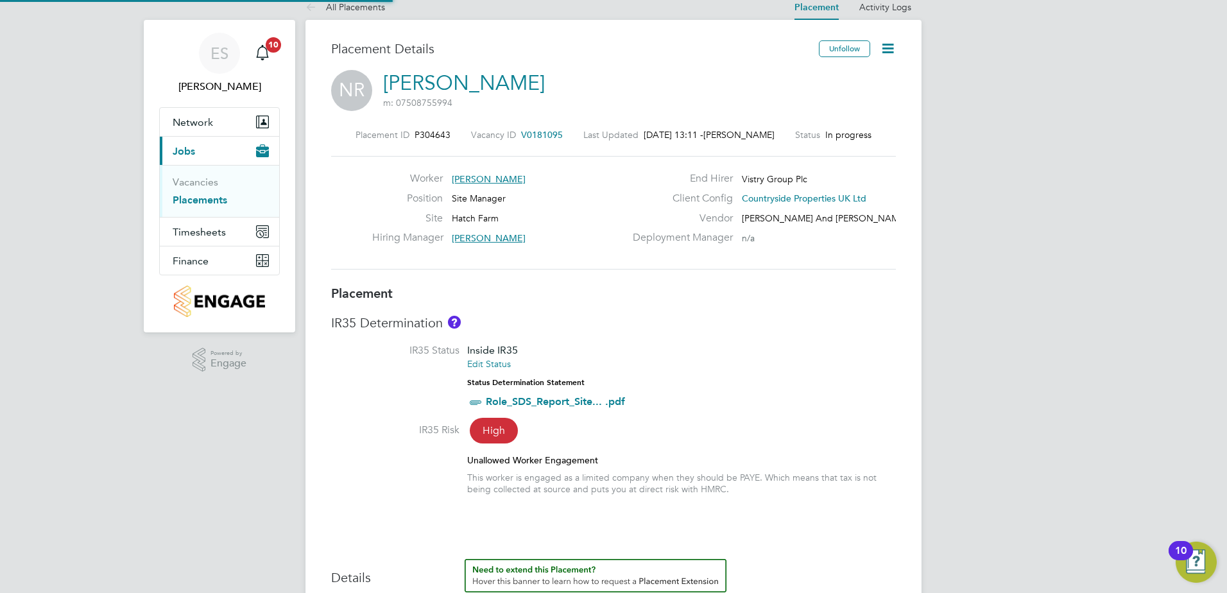
scroll to position [27, 560]
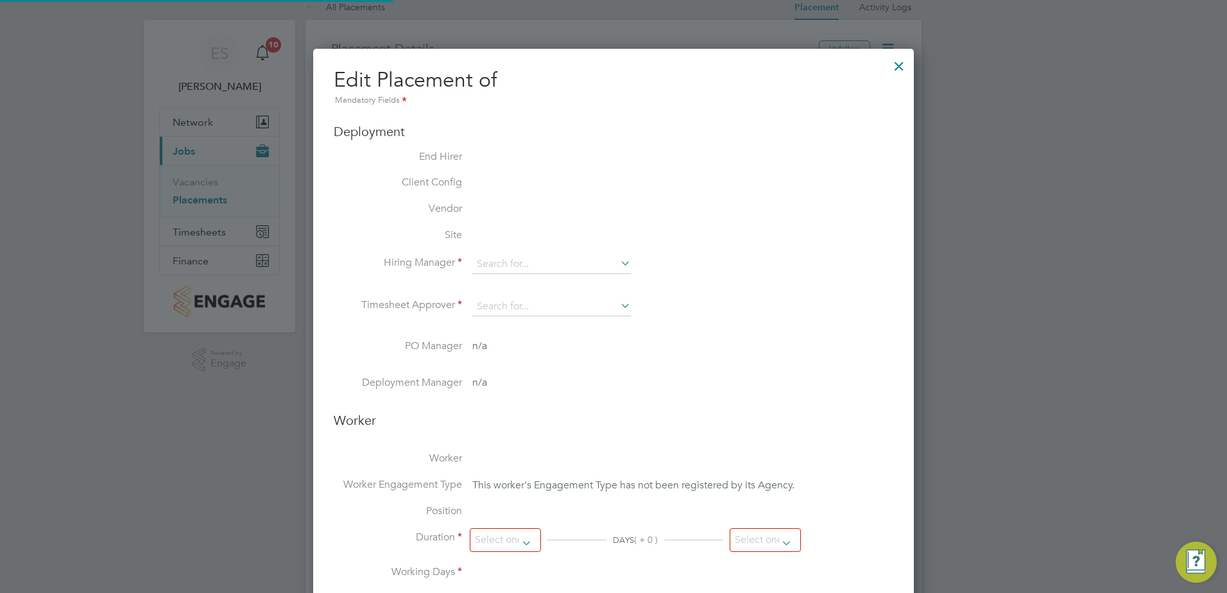
type input "[PERSON_NAME]"
type input "[DATE]"
type input "07:30"
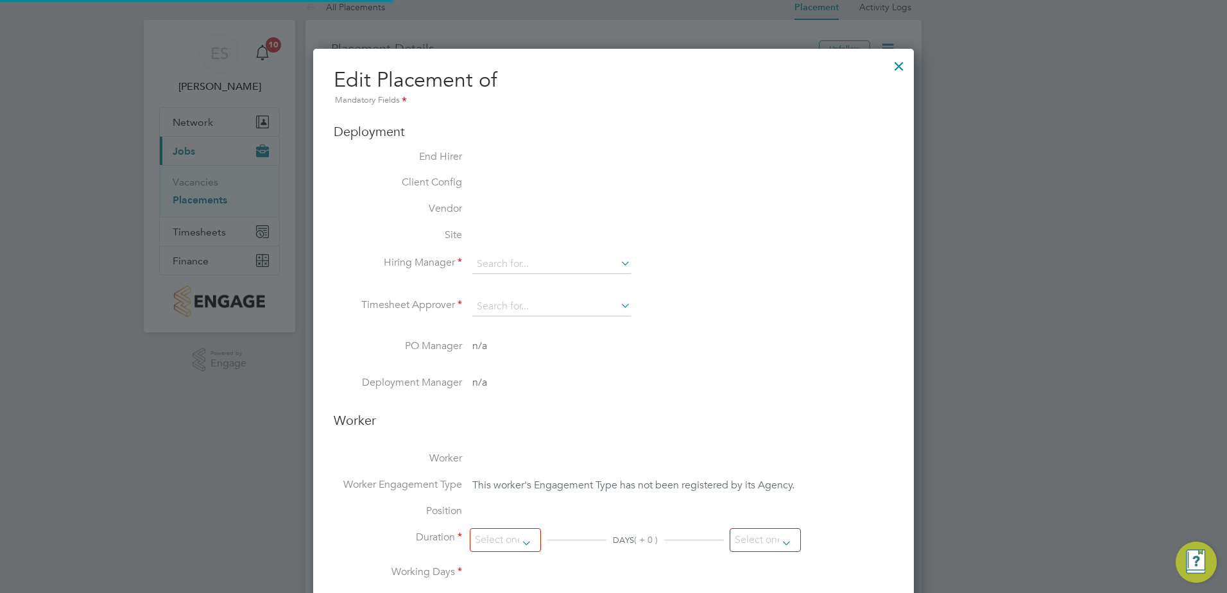
type input "16:30"
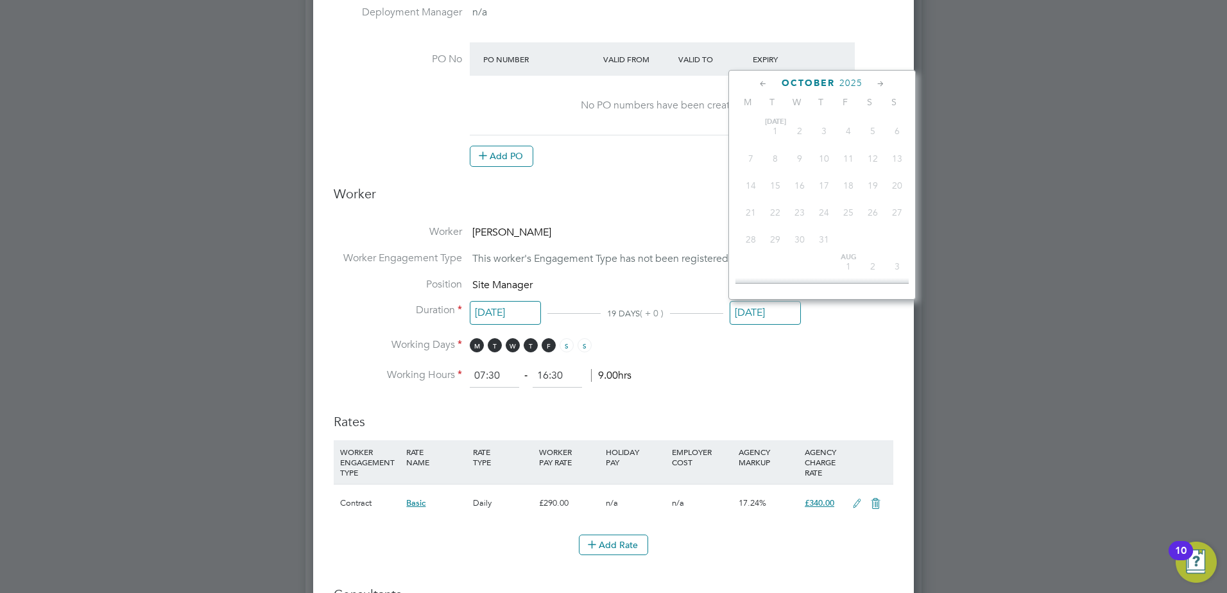
click at [750, 310] on input "[DATE]" at bounding box center [764, 313] width 71 height 24
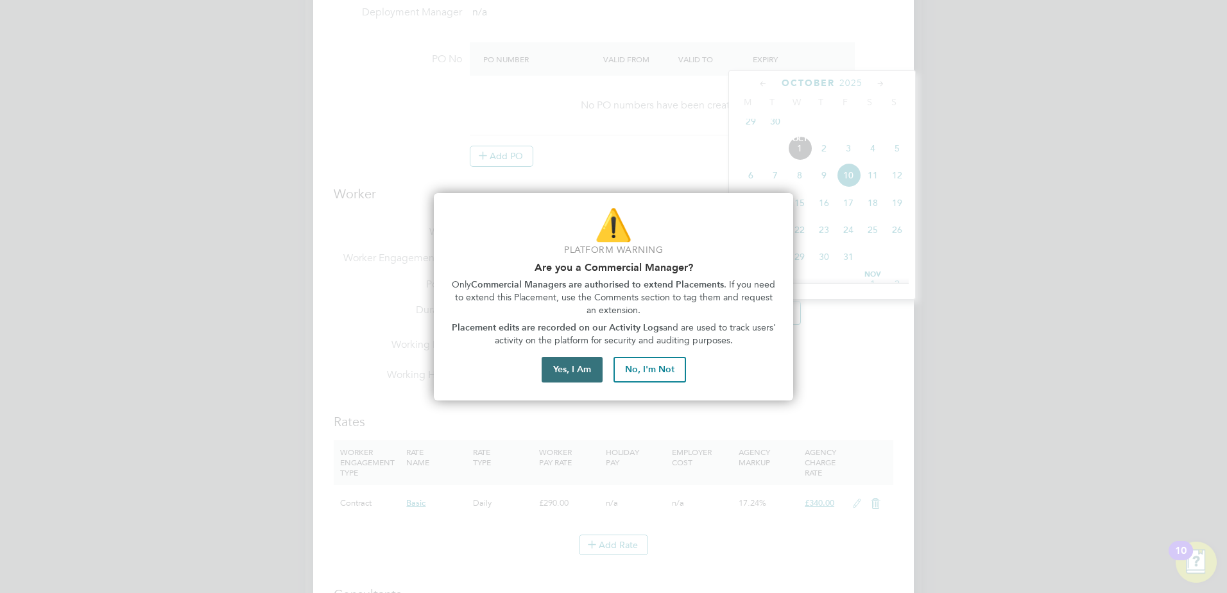
click at [571, 365] on button "Yes, I Am" at bounding box center [571, 370] width 61 height 26
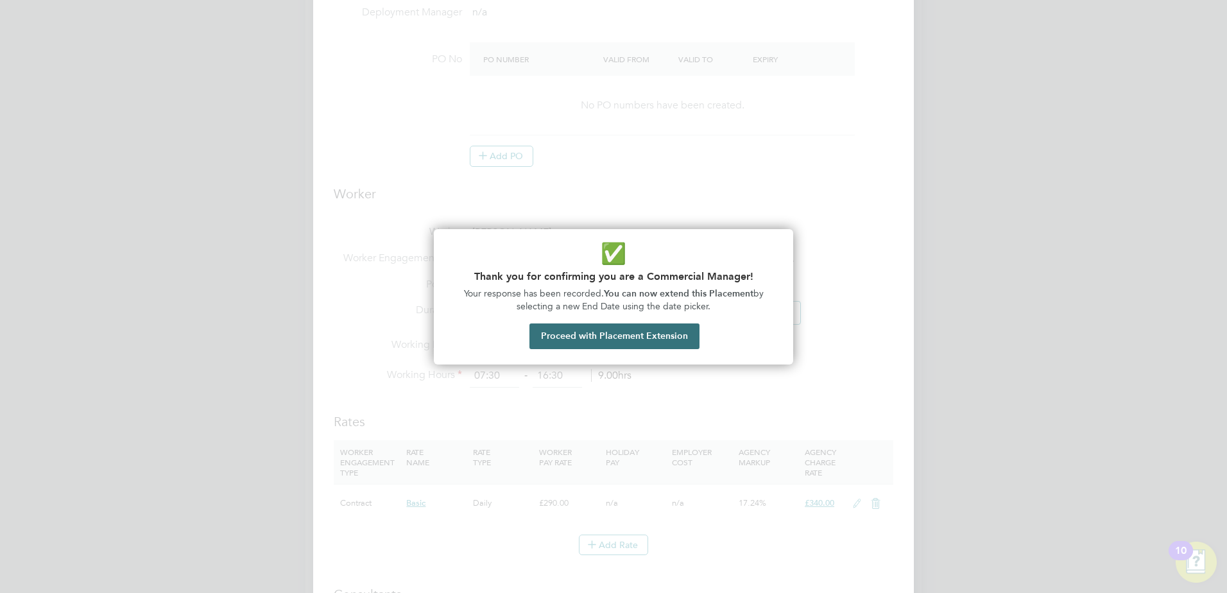
click at [575, 337] on button "Proceed with Placement Extension" at bounding box center [614, 336] width 170 height 26
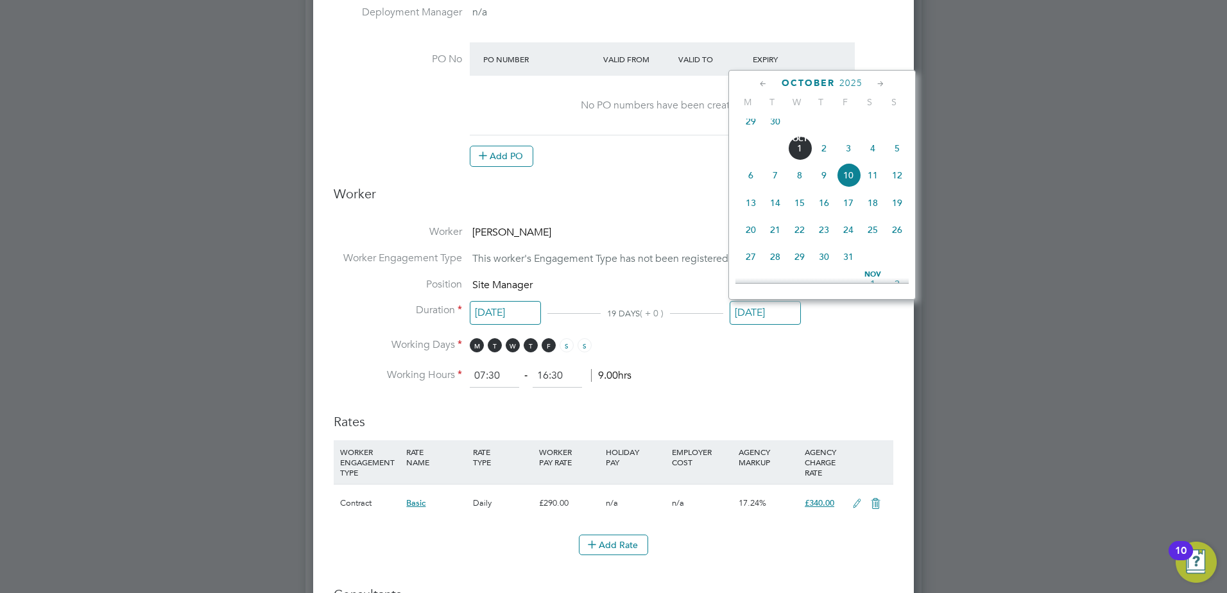
click at [881, 80] on icon at bounding box center [880, 84] width 12 height 14
click at [850, 239] on span "28" at bounding box center [848, 226] width 24 height 24
type input "[DATE]"
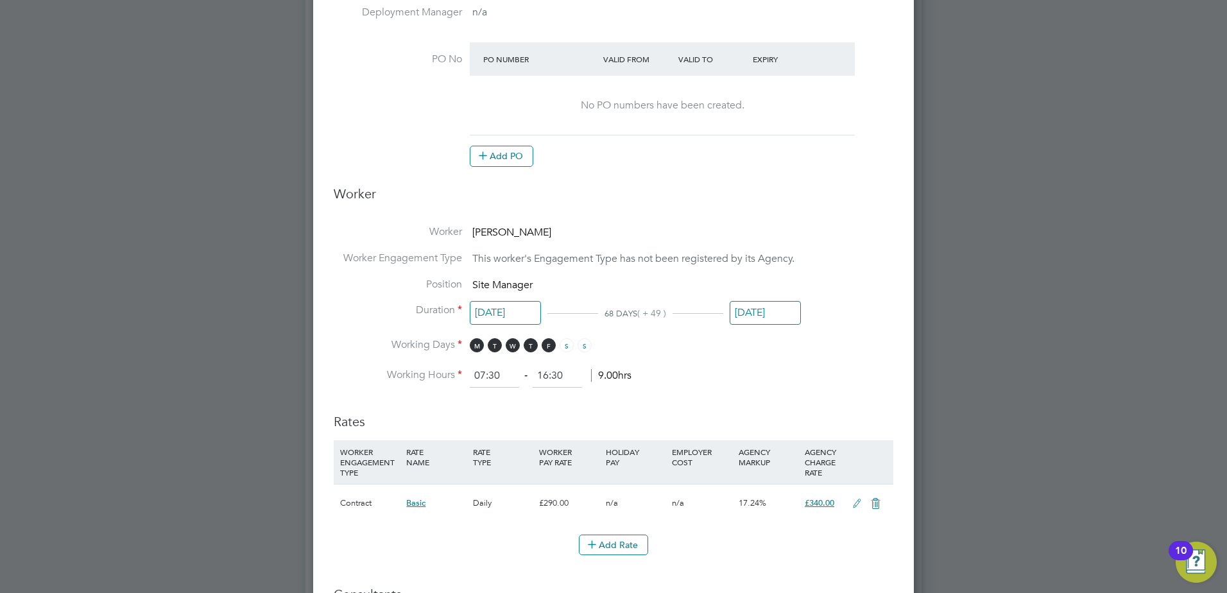
click at [862, 341] on li "Working Days M T W T F S S" at bounding box center [613, 351] width 559 height 26
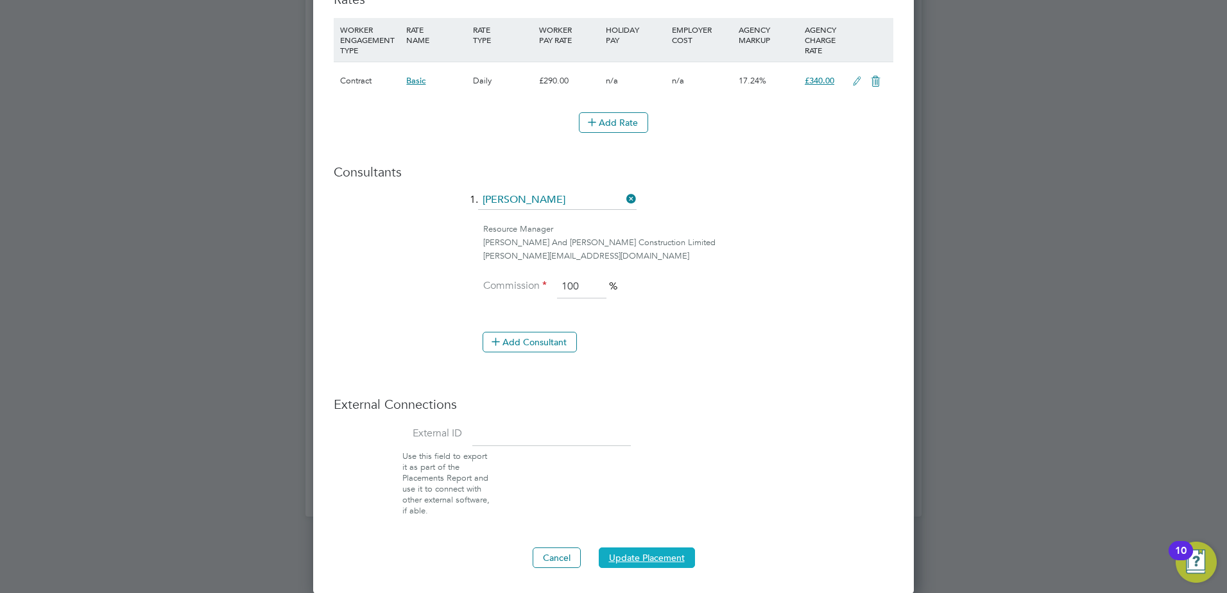
click at [649, 554] on button "Update Placement" at bounding box center [647, 557] width 96 height 21
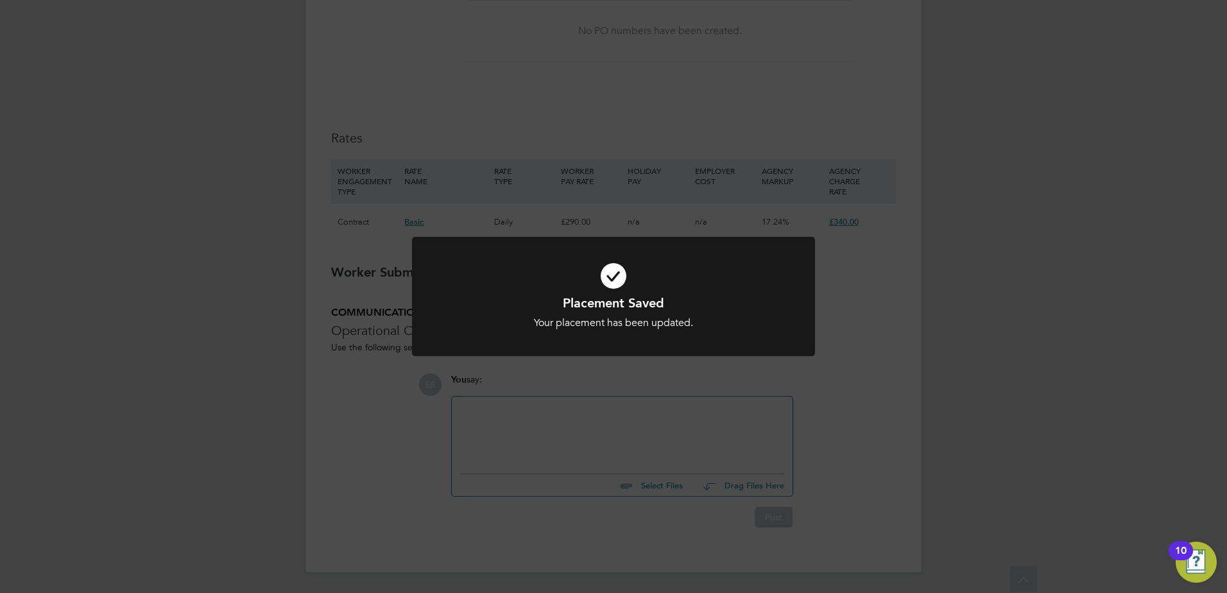
click at [915, 402] on div "Placement Saved Your placement has been updated. Cancel Okay" at bounding box center [613, 296] width 1227 height 593
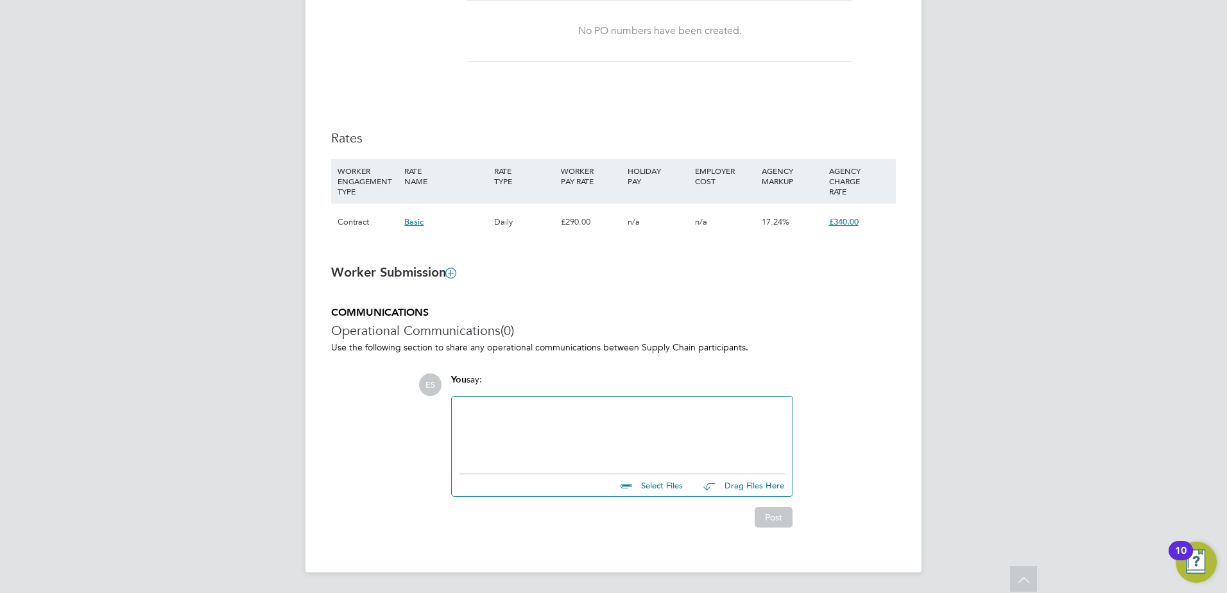
click at [561, 423] on div at bounding box center [621, 431] width 325 height 55
click at [831, 396] on div "ES You say: placement updated till end of [DATE] Select Files Drag Files Here D…" at bounding box center [656, 450] width 477 height 154
click at [786, 516] on button "Post" at bounding box center [773, 517] width 38 height 21
